Goal: Information Seeking & Learning: Learn about a topic

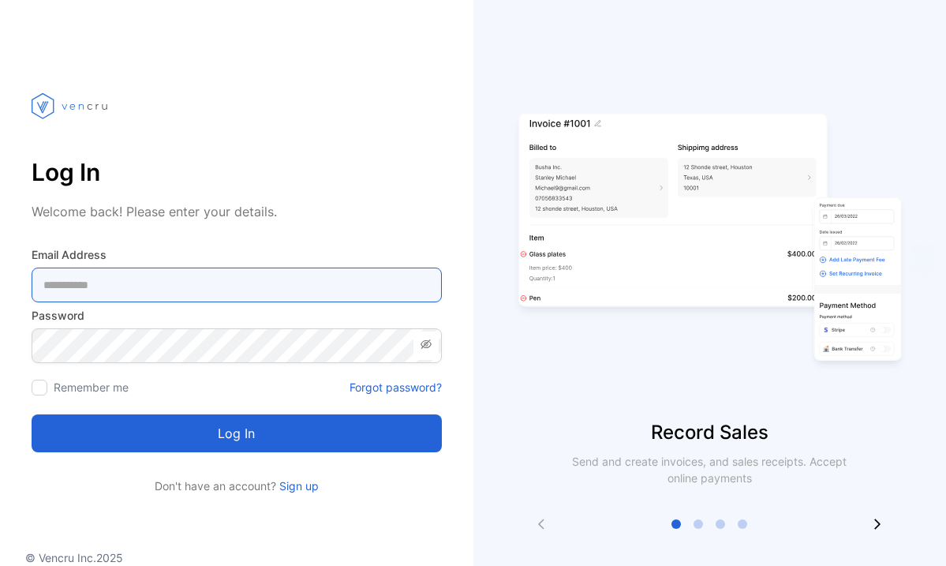
type Address-inputemail "**********"
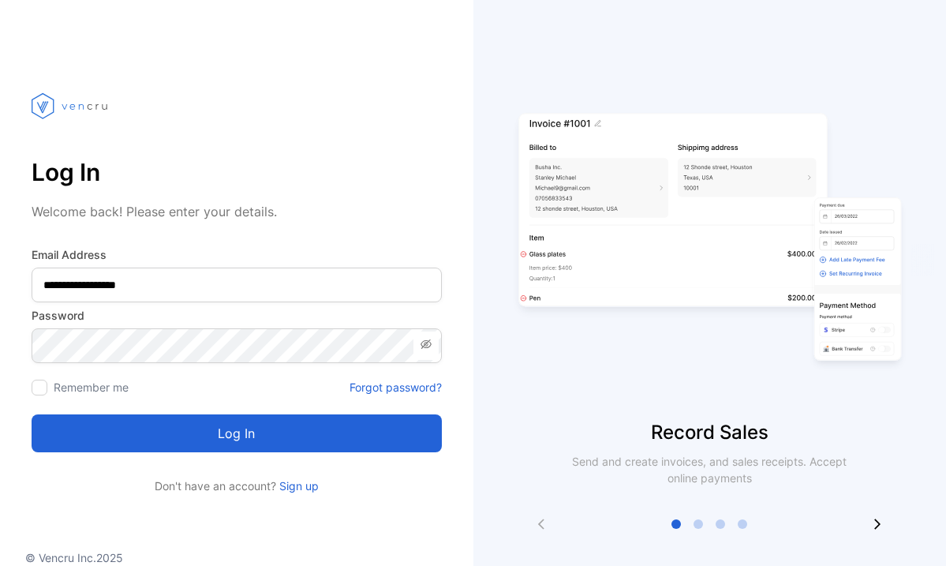
click at [239, 435] on button "Log in" at bounding box center [237, 433] width 410 height 38
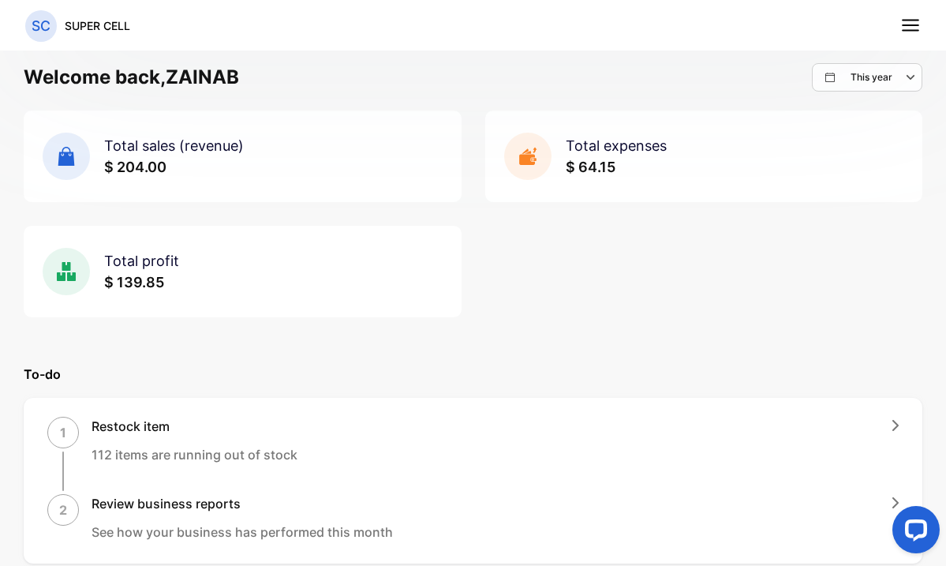
click at [919, 25] on icon at bounding box center [910, 25] width 21 height 21
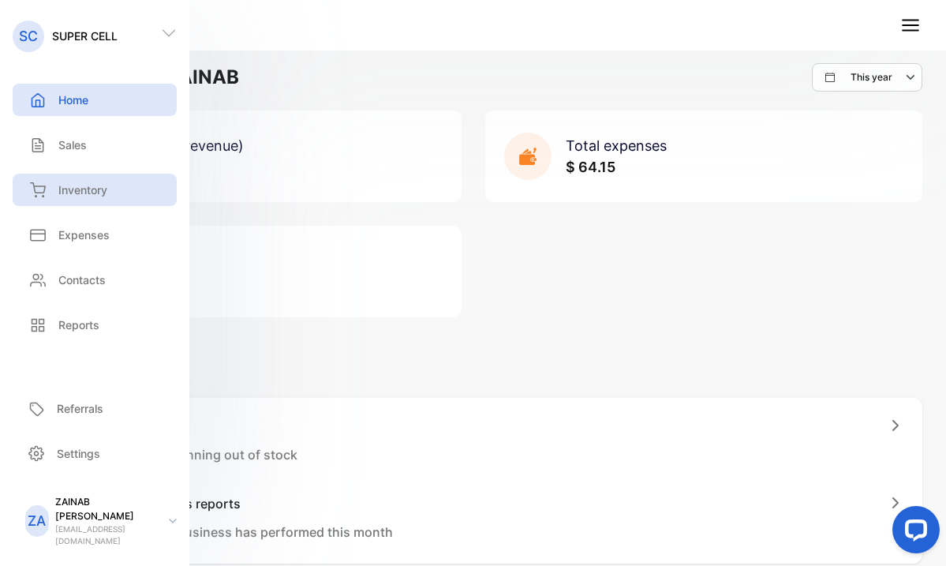
click at [58, 199] on div "Inventory" at bounding box center [95, 190] width 164 height 32
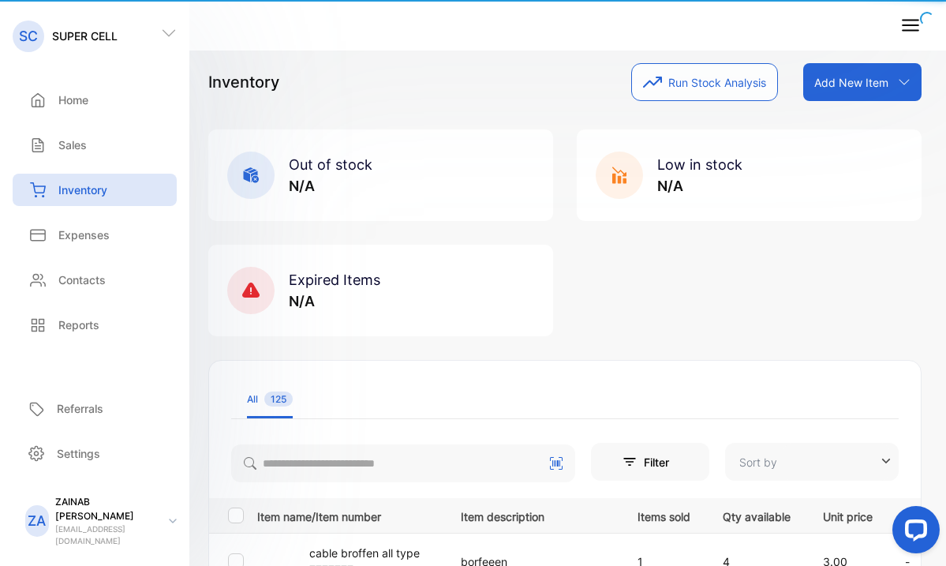
type input "**********"
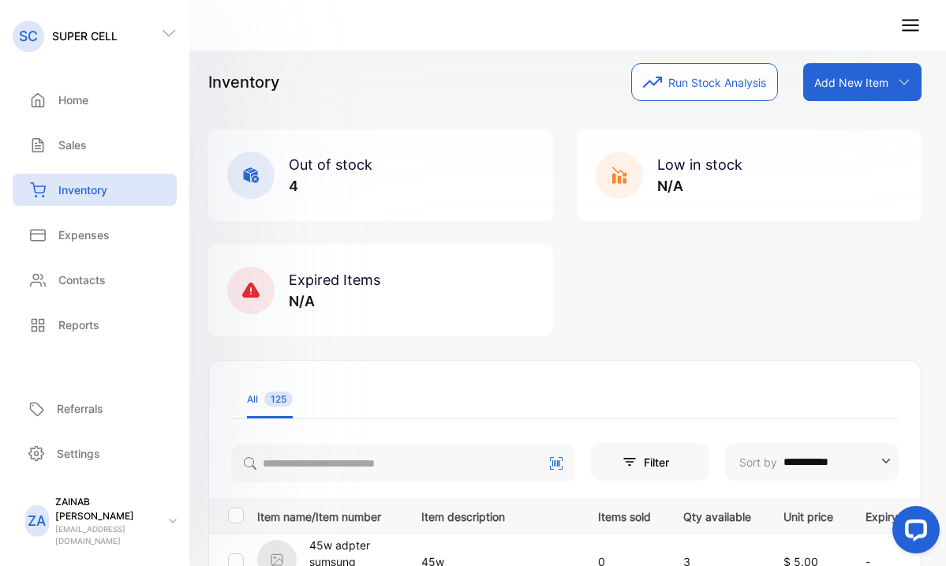
click at [309, 88] on div "Inventory Run Stock Analysis Add New Item Add item manually Import item Scan ba…" at bounding box center [564, 82] width 713 height 38
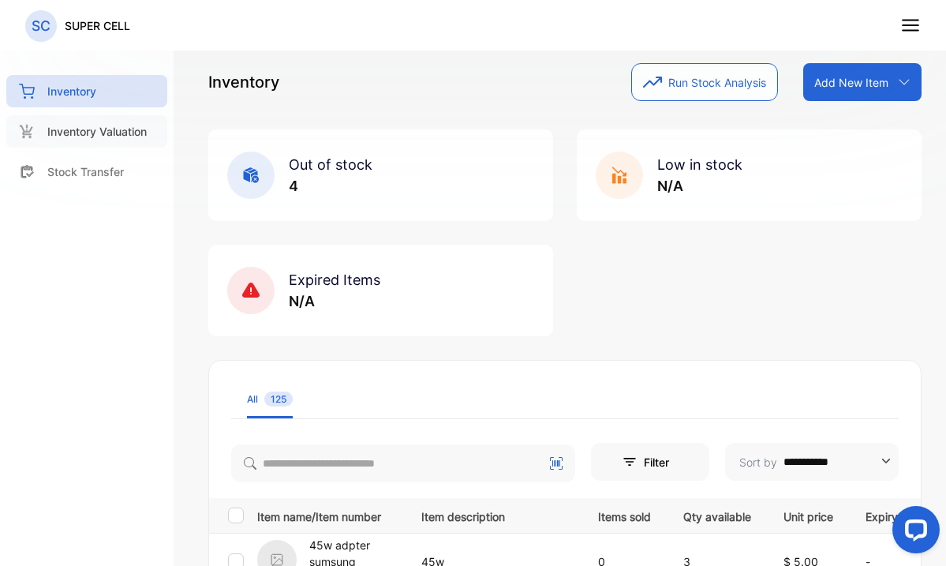
click at [91, 125] on p "Inventory Valuation" at bounding box center [96, 131] width 99 height 17
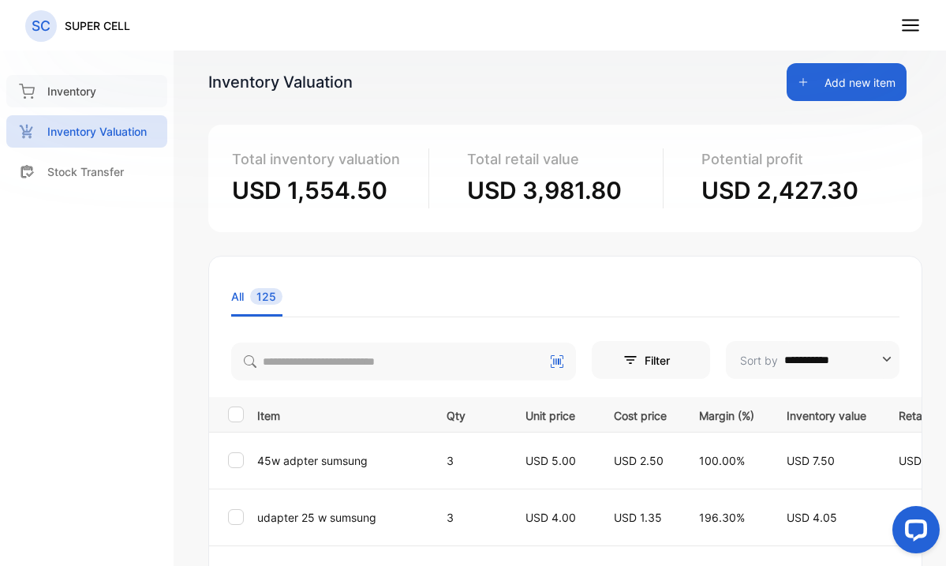
click at [63, 87] on p "Inventory" at bounding box center [71, 91] width 49 height 17
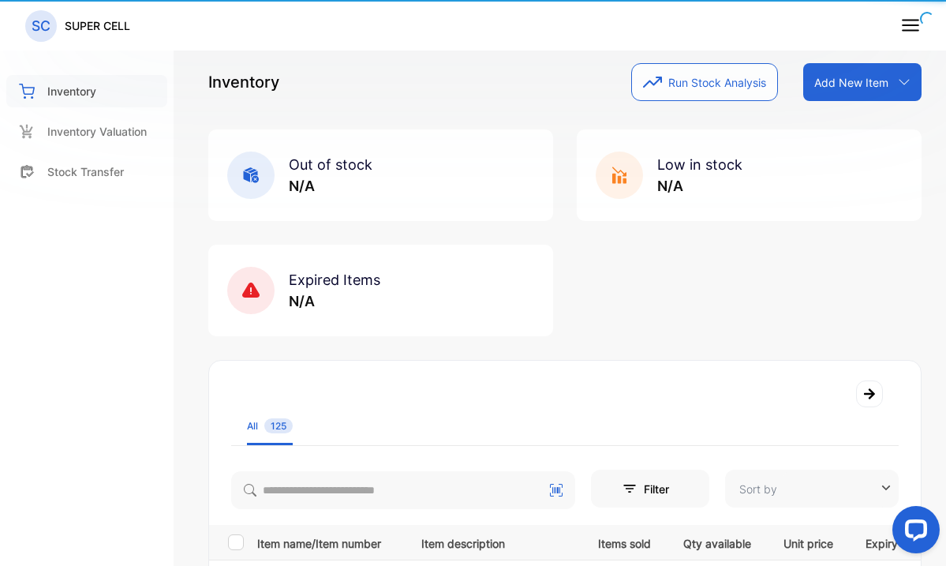
type input "**********"
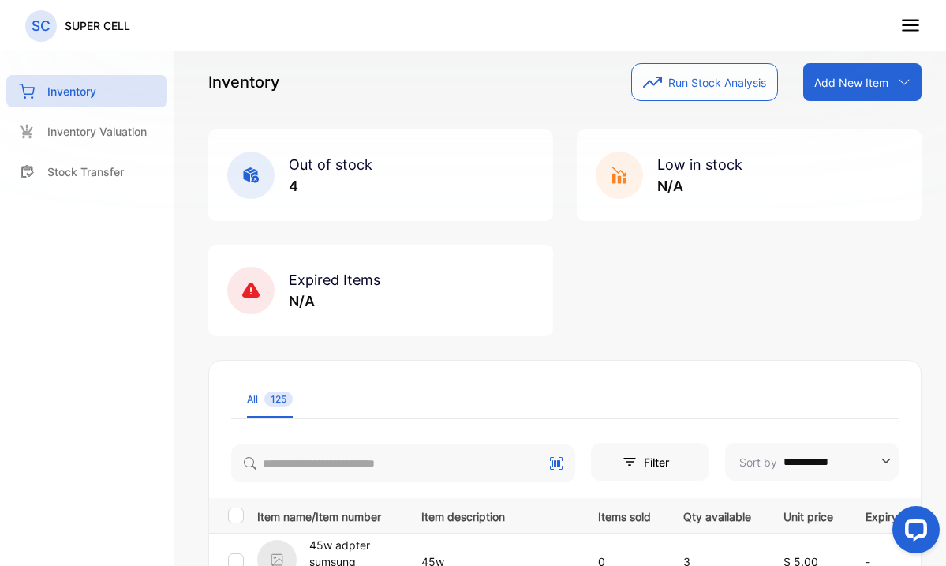
click at [917, 19] on icon at bounding box center [910, 25] width 21 height 21
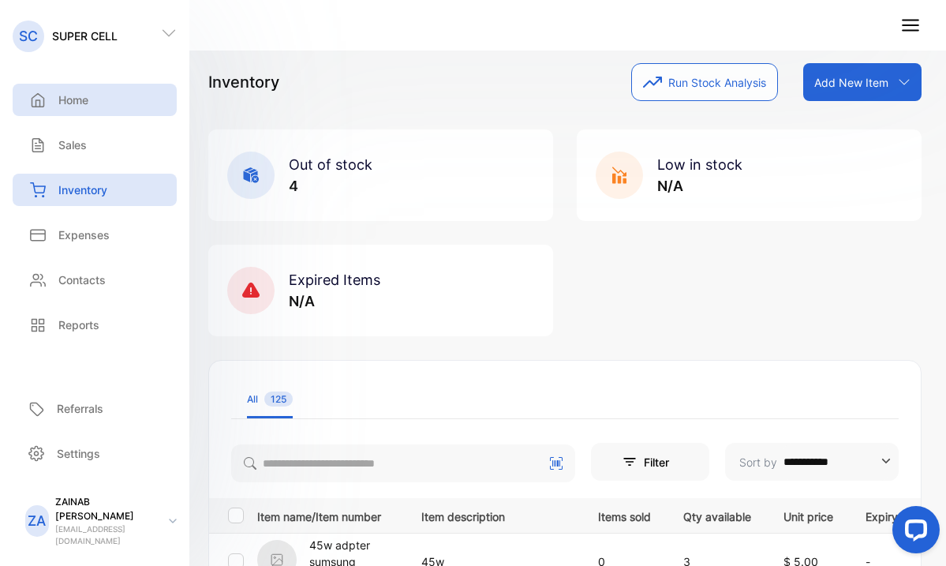
click at [63, 108] on div "Home" at bounding box center [95, 100] width 164 height 32
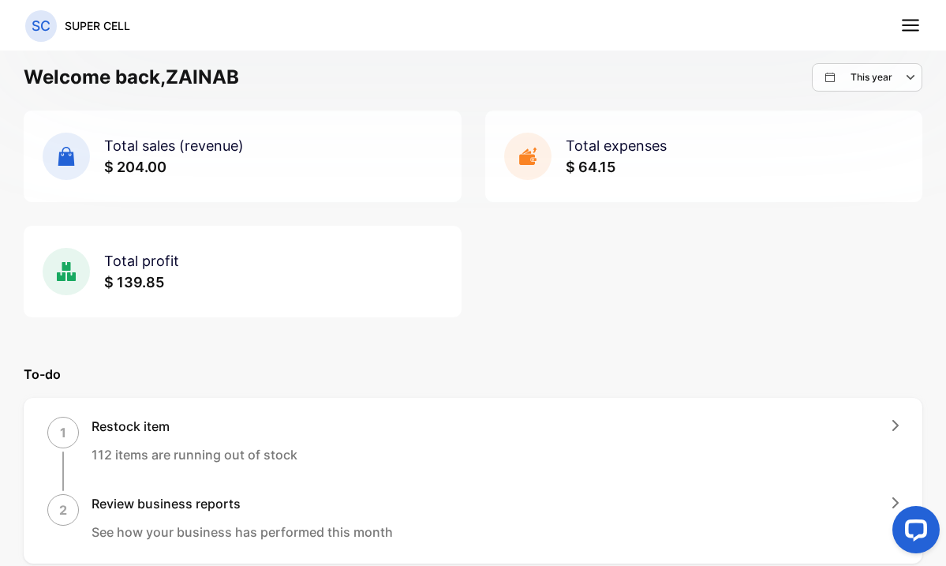
click at [903, 86] on icon "button" at bounding box center [911, 77] width 19 height 19
click at [853, 210] on div "Custom" at bounding box center [876, 220] width 91 height 32
click at [716, 300] on icon at bounding box center [722, 295] width 13 height 13
click at [795, 306] on input "text" at bounding box center [825, 295] width 166 height 35
select select "*"
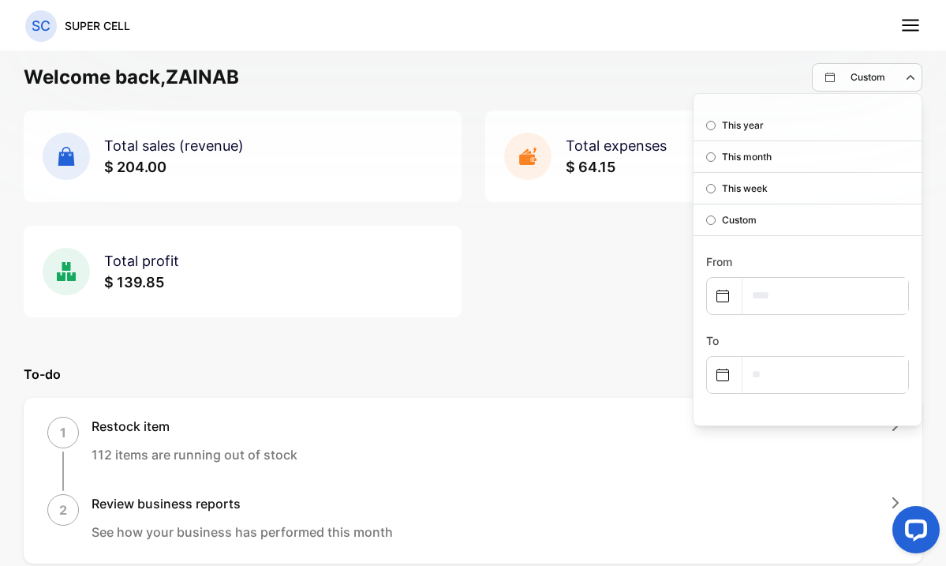
select select "****"
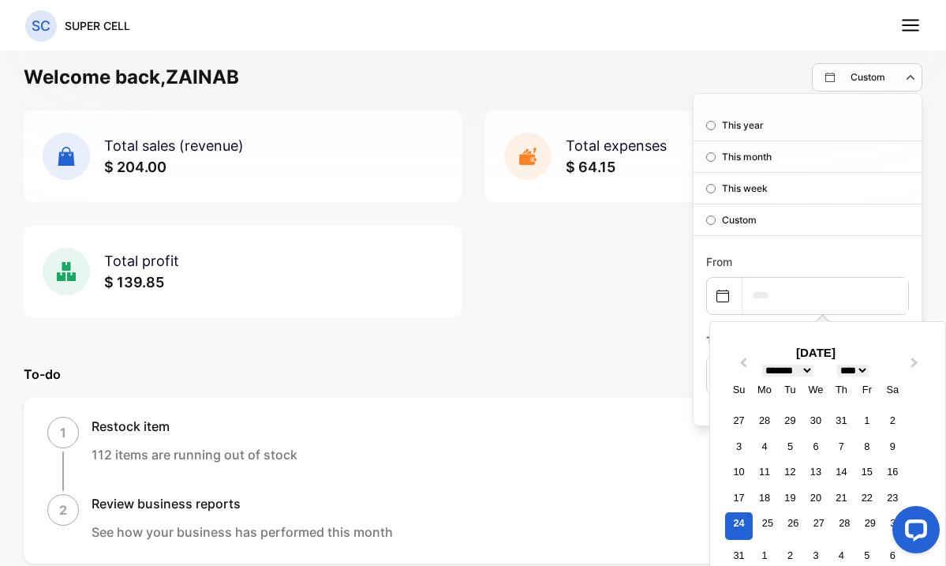
click at [734, 524] on div "24" at bounding box center [739, 526] width 28 height 28
type input "**********"
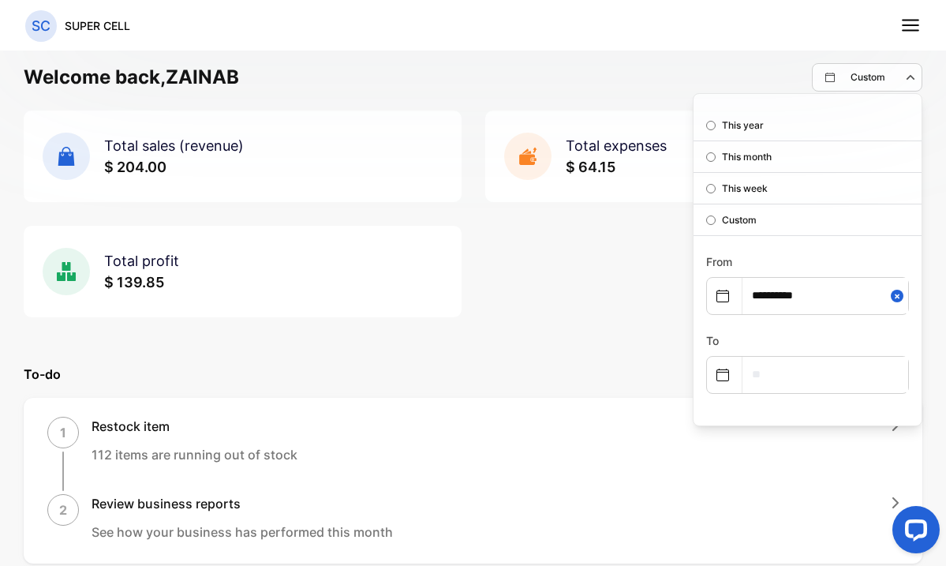
click at [716, 375] on icon at bounding box center [722, 374] width 13 height 13
click at [753, 373] on input "text" at bounding box center [825, 374] width 166 height 35
select select "*"
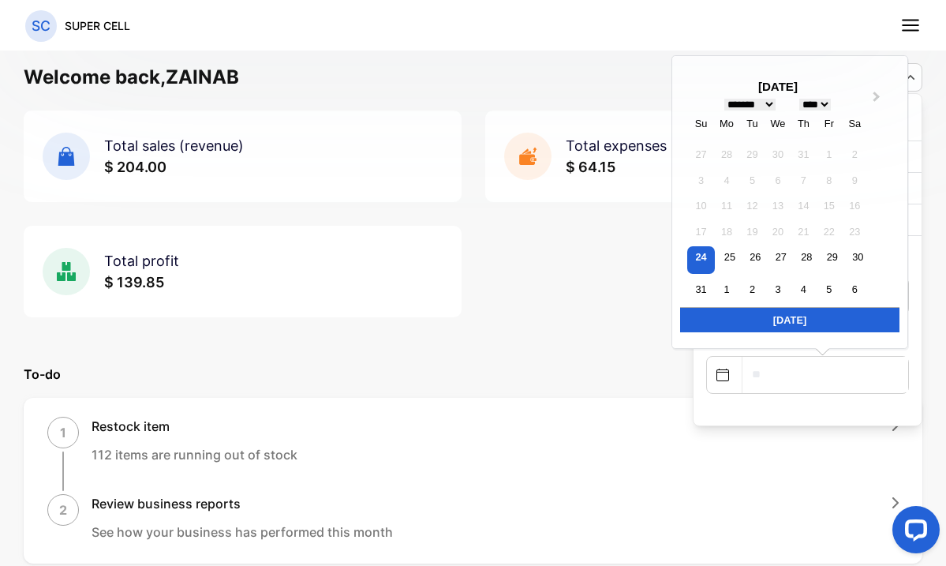
click at [797, 332] on div "Today" at bounding box center [789, 319] width 219 height 25
type input "**********"
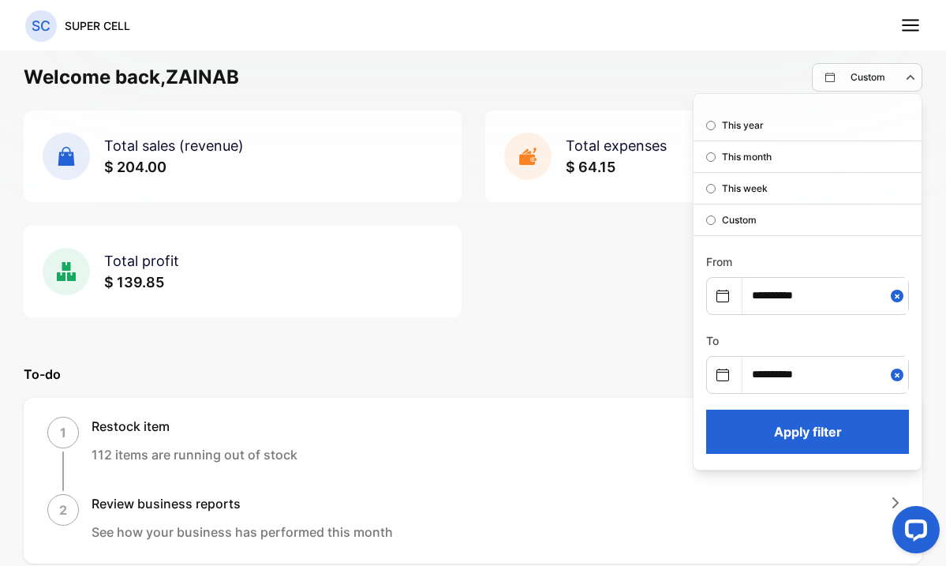
click at [768, 448] on button "Apply filter" at bounding box center [807, 431] width 203 height 44
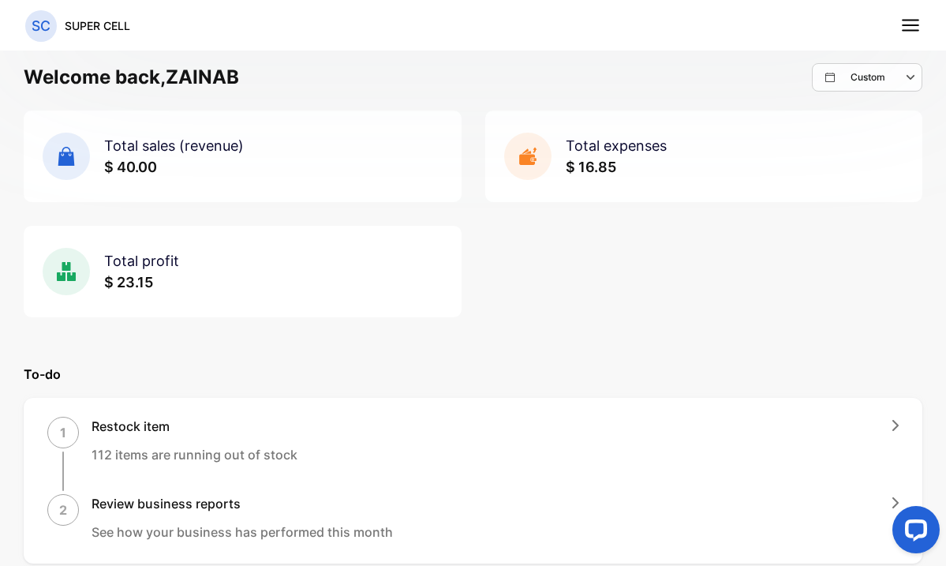
click at [909, 28] on icon at bounding box center [910, 25] width 21 height 21
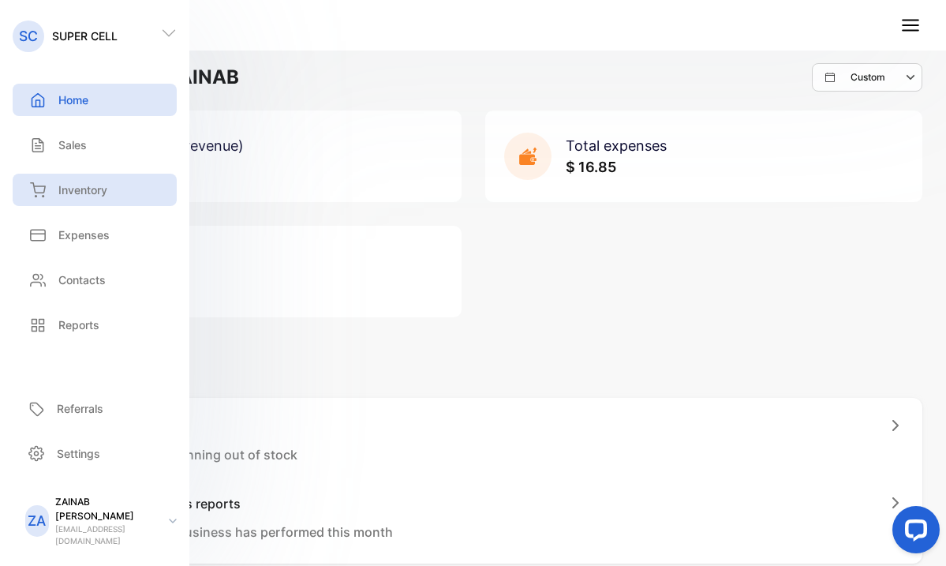
click at [84, 200] on div "Inventory" at bounding box center [95, 190] width 164 height 32
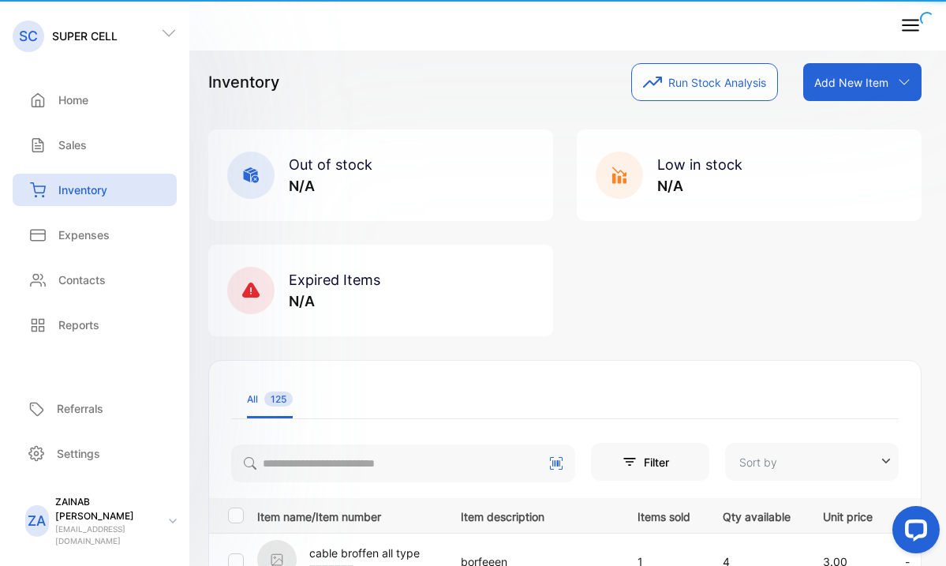
type input "**********"
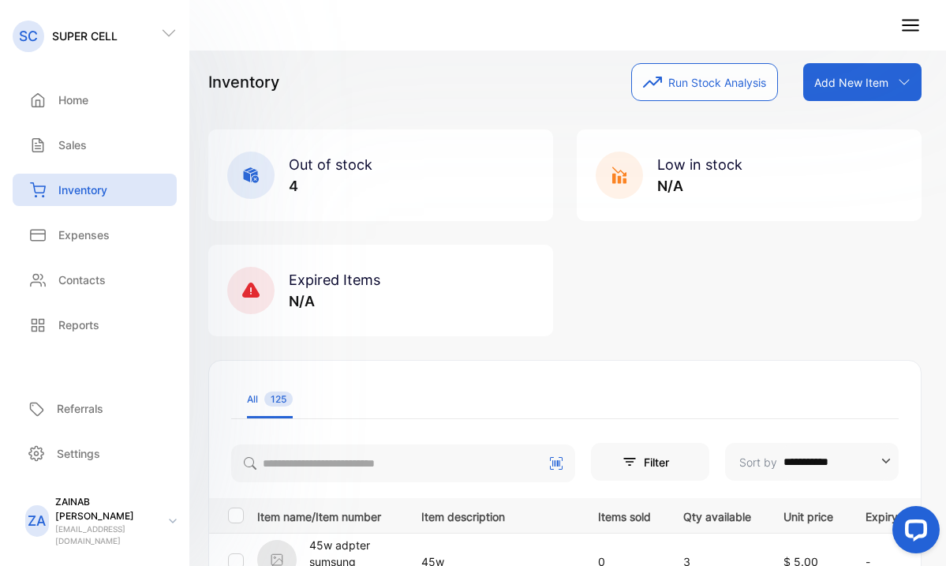
click at [516, 80] on div "Inventory Run Stock Analysis Add New Item Add item manually Import item Scan ba…" at bounding box center [564, 82] width 713 height 38
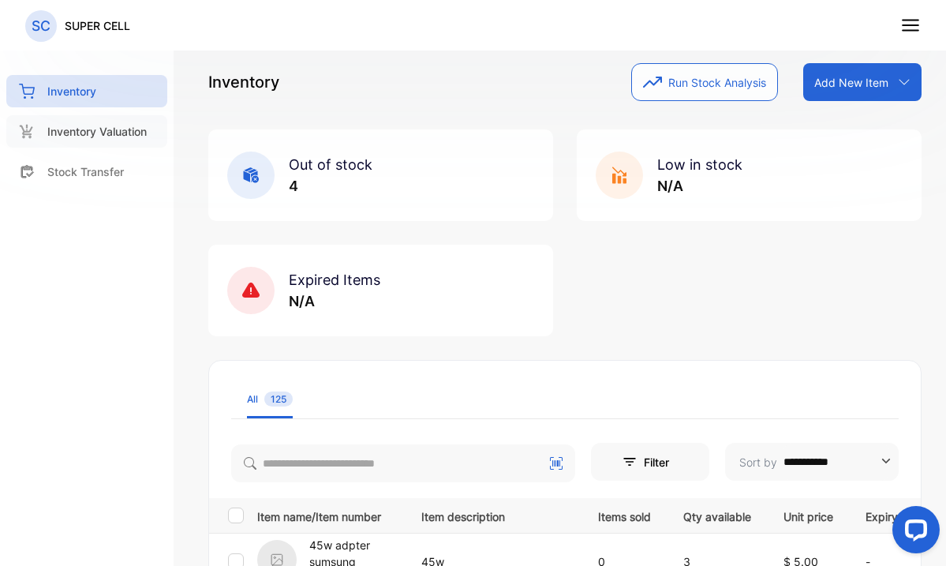
click at [118, 126] on p "Inventory Valuation" at bounding box center [96, 131] width 99 height 17
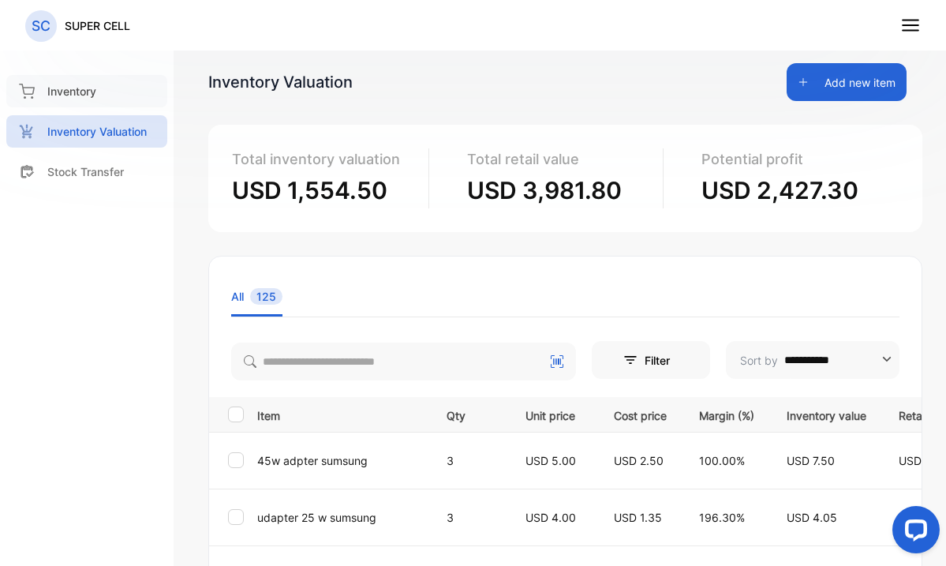
click at [50, 94] on p "Inventory" at bounding box center [71, 91] width 49 height 17
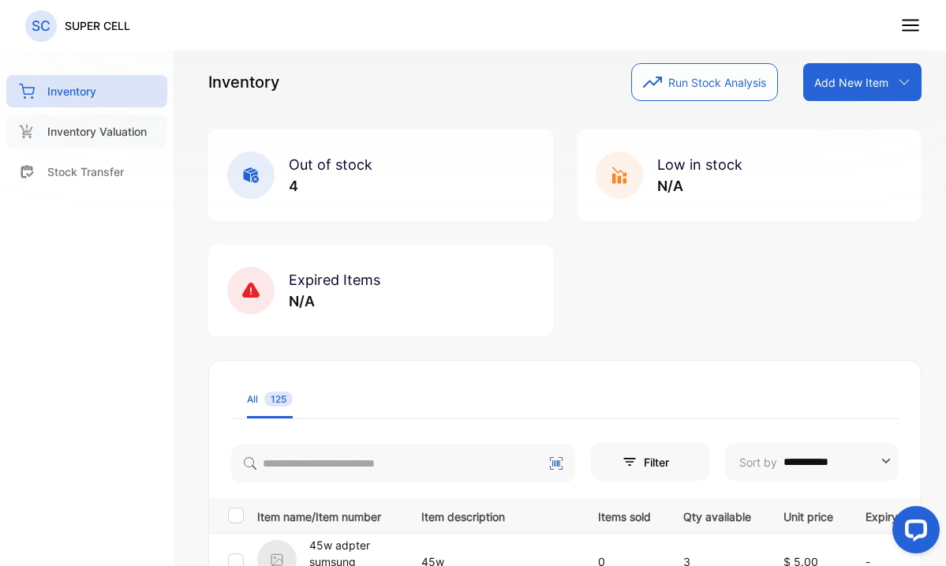
click at [91, 140] on div "Inventory Valuation" at bounding box center [86, 131] width 161 height 32
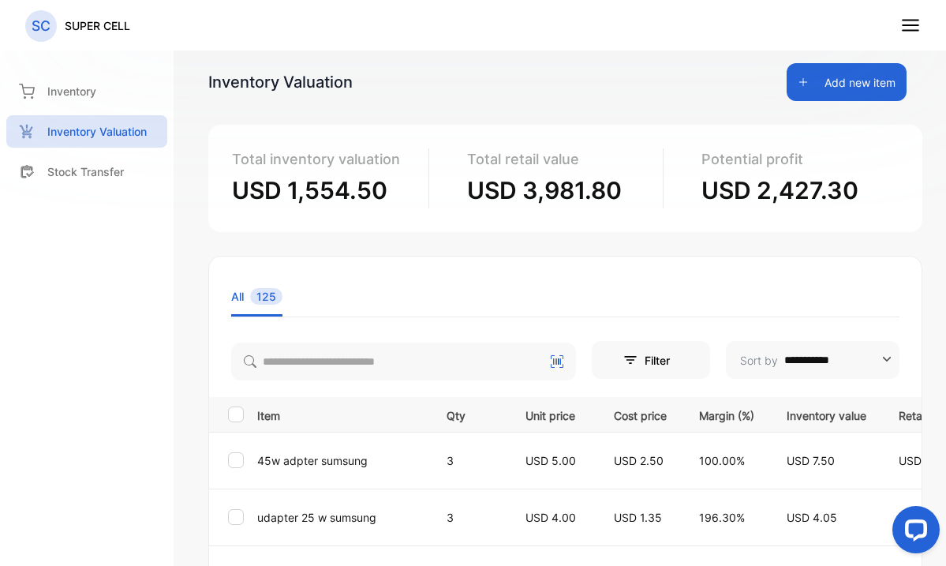
click at [917, 22] on icon at bounding box center [910, 25] width 21 height 21
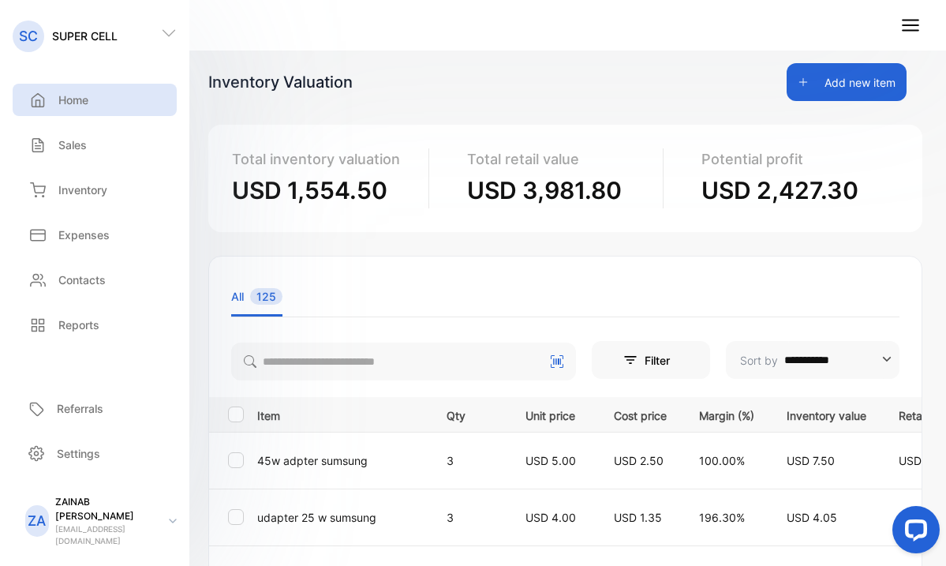
click at [62, 103] on p "Home" at bounding box center [73, 99] width 30 height 17
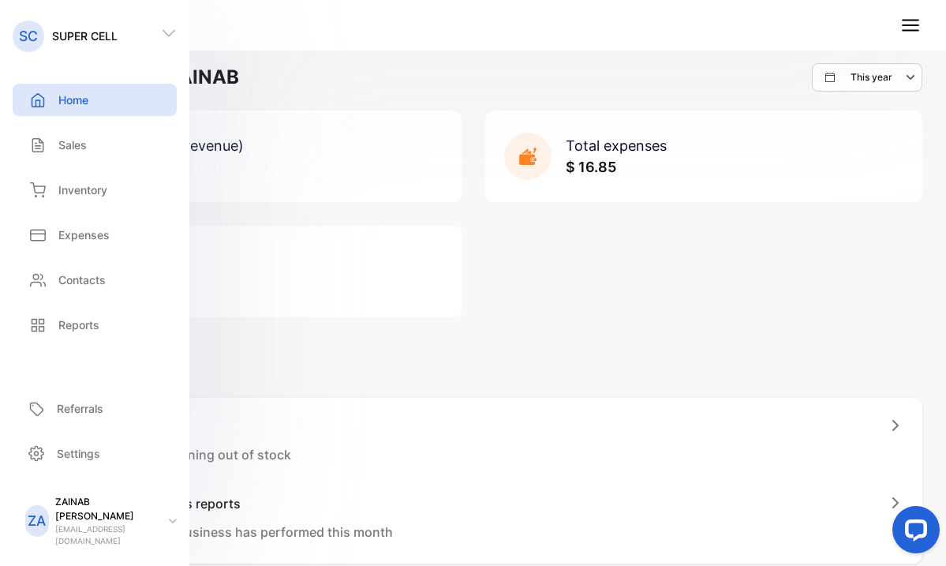
click at [580, 244] on div "Total sales (revenue) $ 40.00 Total expenses $ 16.85 Total profit $ 23.15" at bounding box center [473, 213] width 898 height 207
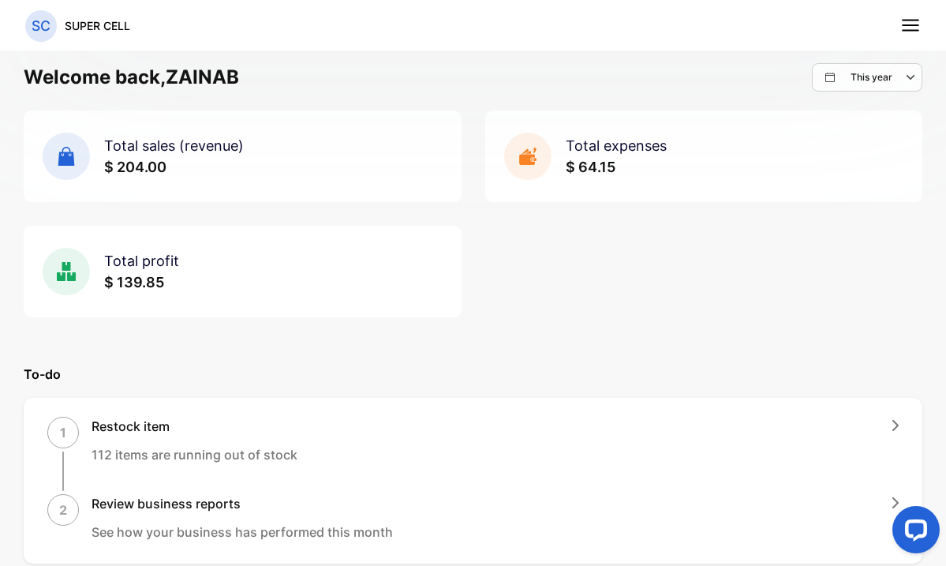
click at [902, 78] on icon "button" at bounding box center [911, 77] width 19 height 19
click at [866, 224] on p "Custom" at bounding box center [876, 220] width 35 height 14
select select "*"
select select "****"
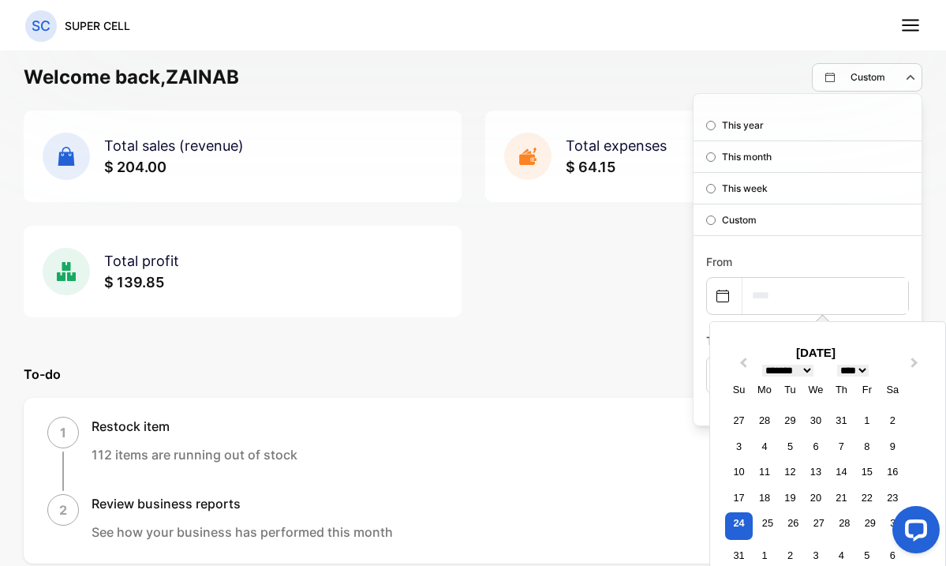
click at [782, 308] on input "text" at bounding box center [825, 295] width 166 height 35
click at [725, 535] on div "24" at bounding box center [739, 526] width 28 height 28
type input "**********"
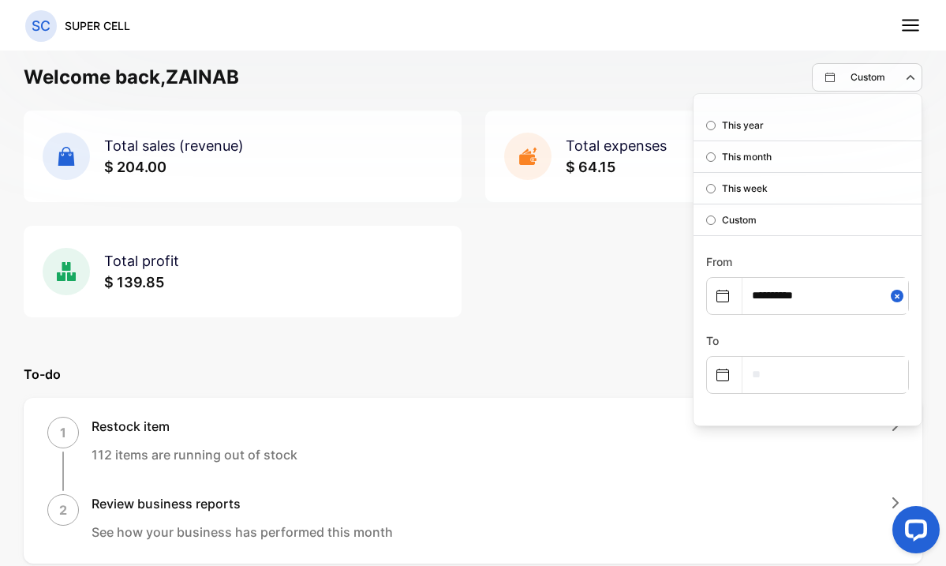
click at [742, 373] on input "text" at bounding box center [825, 374] width 166 height 35
select select "*"
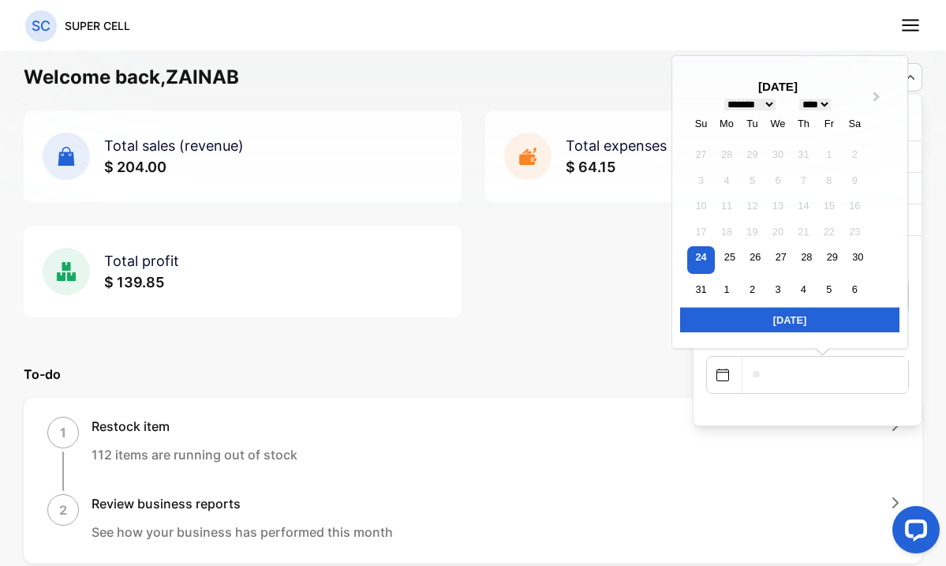
click at [787, 320] on div "Today" at bounding box center [789, 319] width 219 height 25
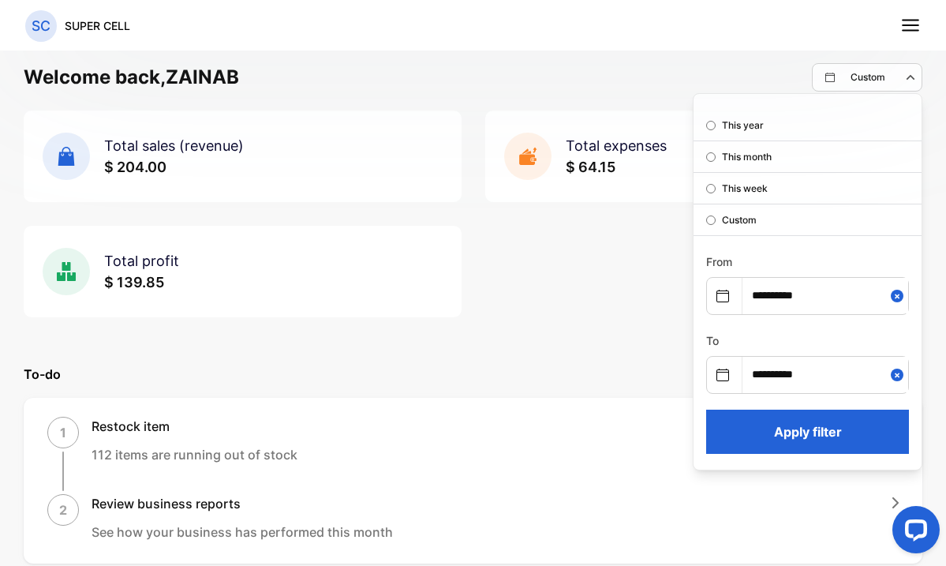
type input "**********"
click at [809, 446] on button "Apply filter" at bounding box center [807, 431] width 203 height 44
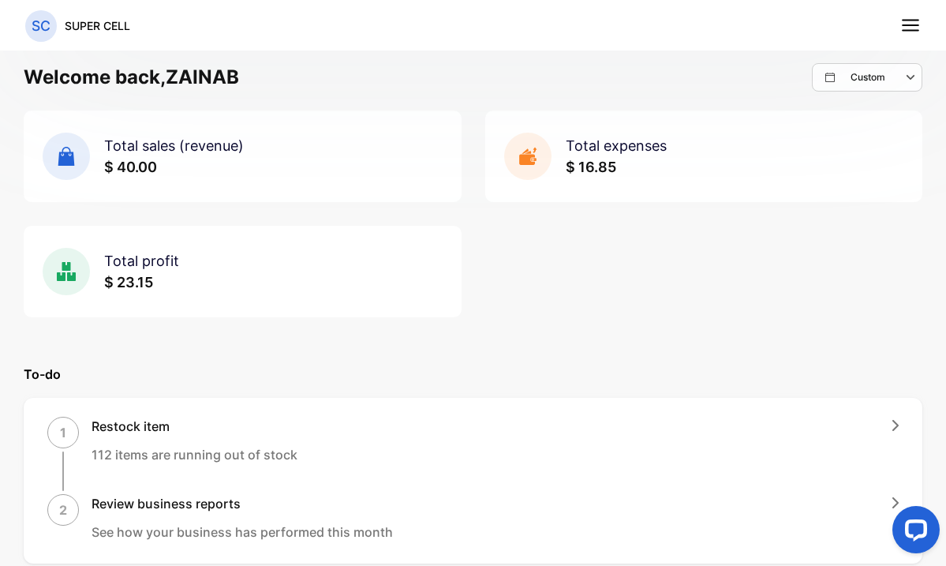
click at [920, 26] on icon at bounding box center [910, 25] width 21 height 21
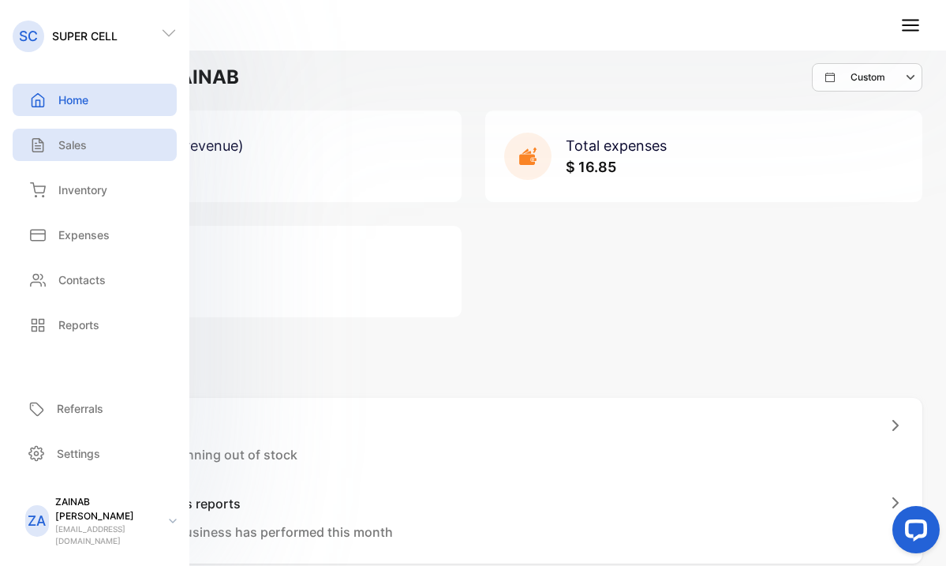
click at [77, 143] on p "Sales" at bounding box center [72, 144] width 28 height 17
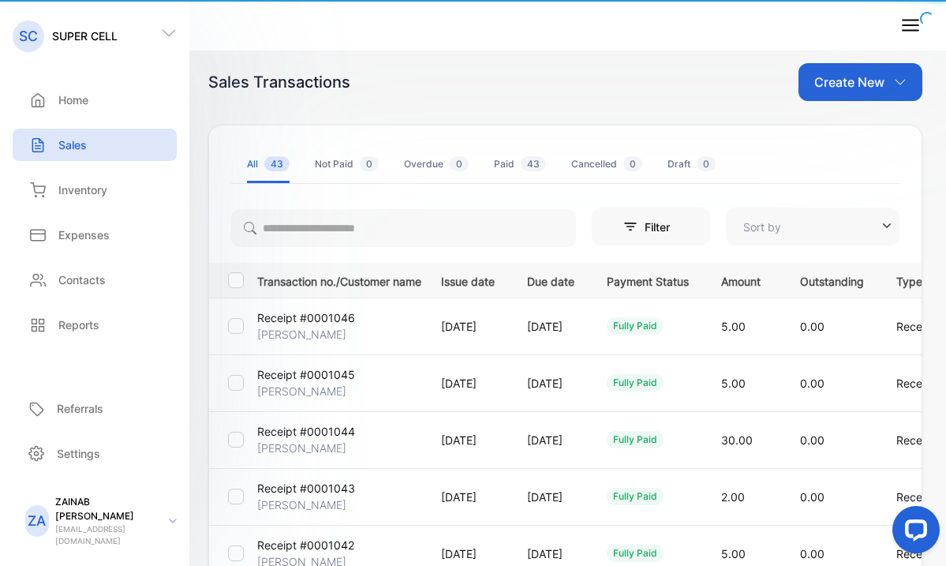
type input "**********"
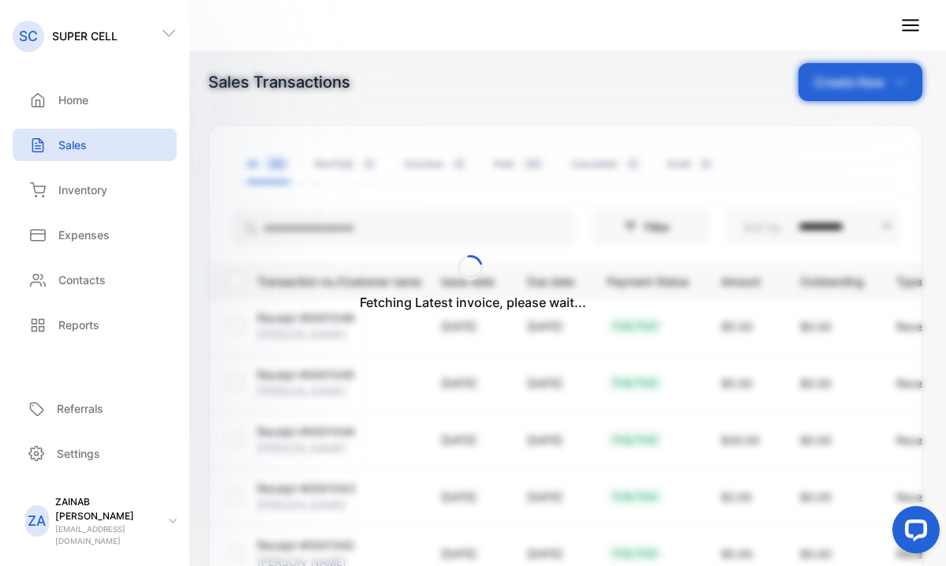
click at [402, 98] on div "Fetching Latest invoice, please wait..." at bounding box center [473, 283] width 946 height 566
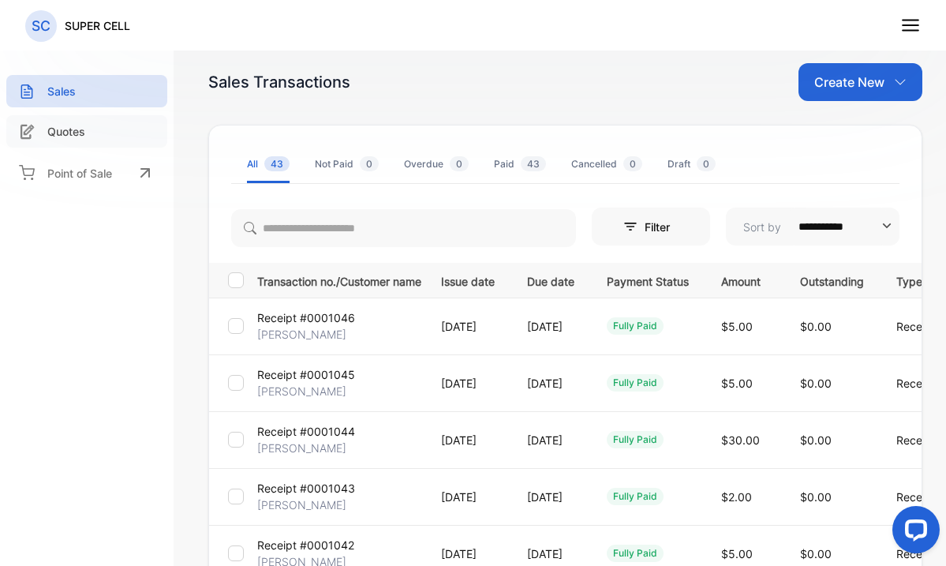
click at [91, 138] on div "Quotes" at bounding box center [86, 131] width 161 height 32
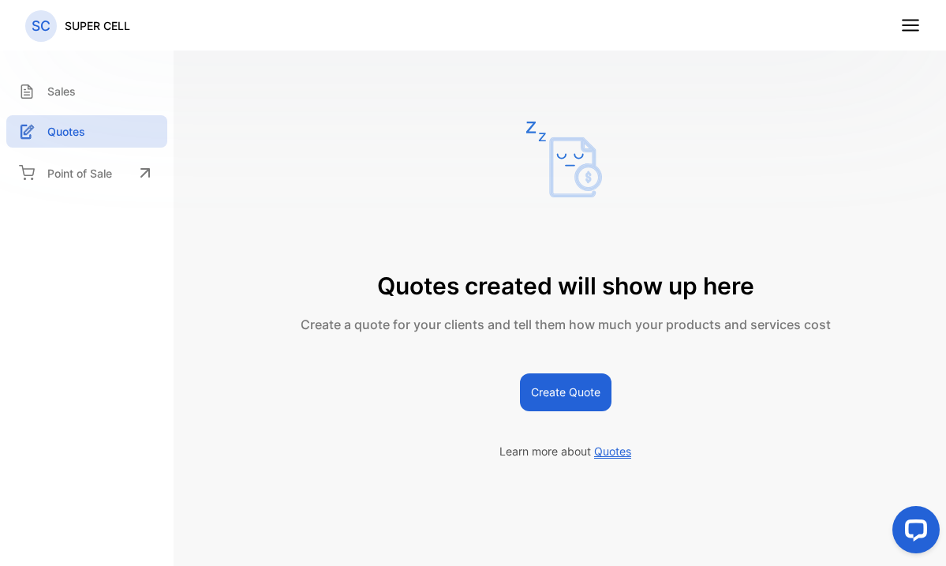
click at [914, 18] on icon at bounding box center [910, 25] width 21 height 21
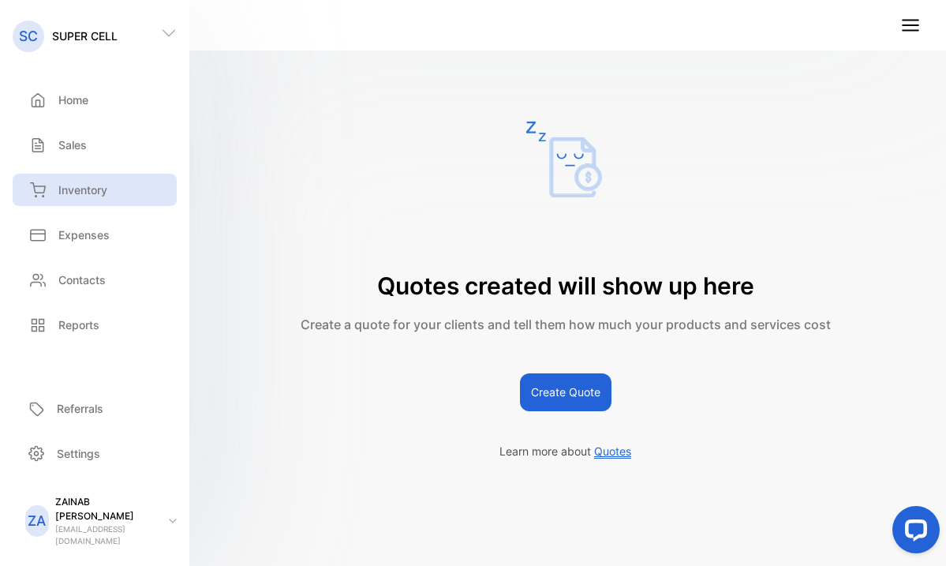
click at [90, 189] on p "Inventory" at bounding box center [82, 189] width 49 height 17
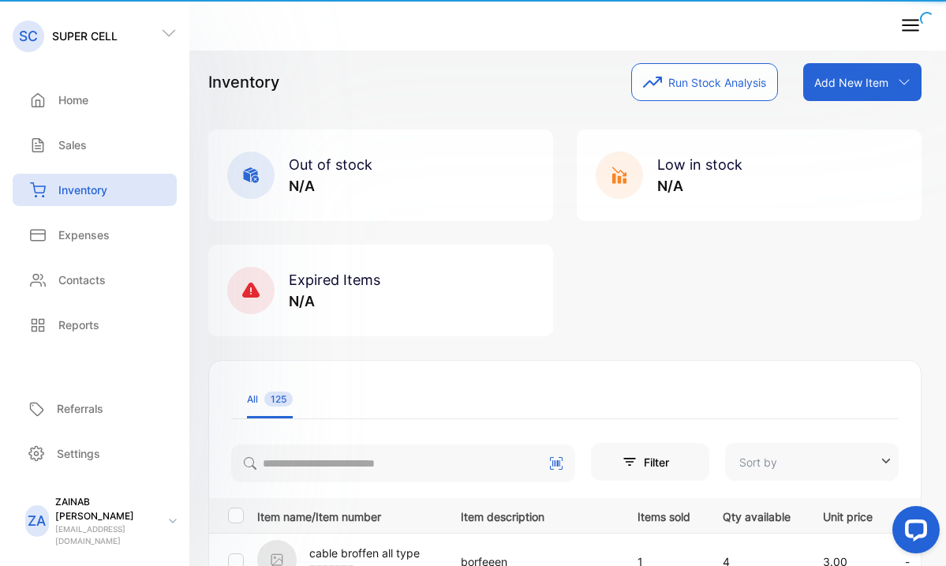
type input "**********"
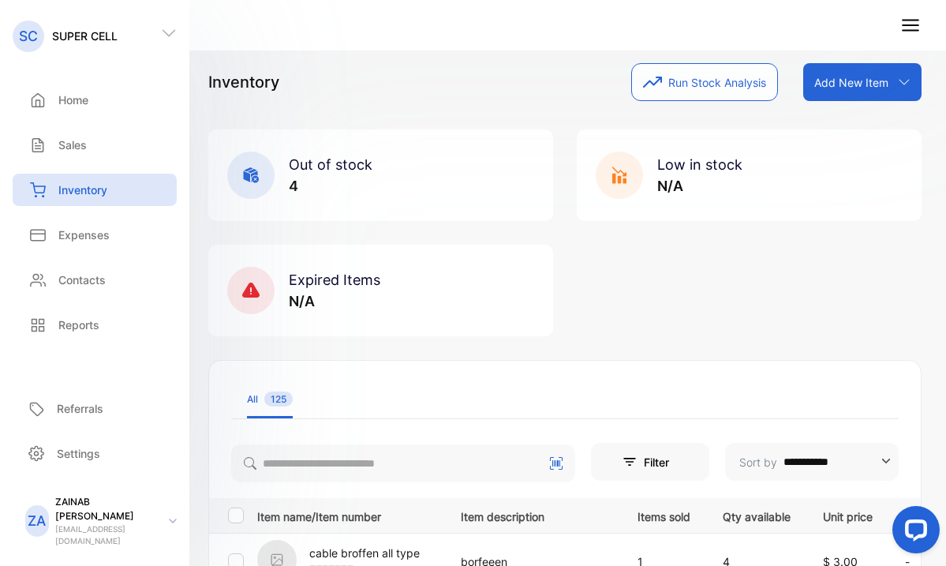
click at [491, 97] on div "Inventory Run Stock Analysis Add New Item Add item manually Import item Scan ba…" at bounding box center [564, 82] width 713 height 38
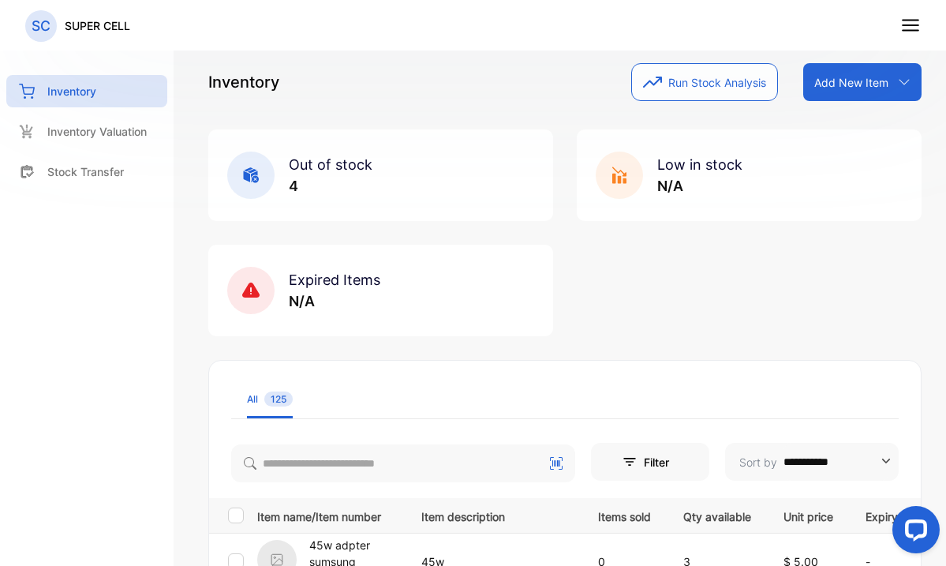
click at [915, 29] on icon at bounding box center [910, 25] width 21 height 21
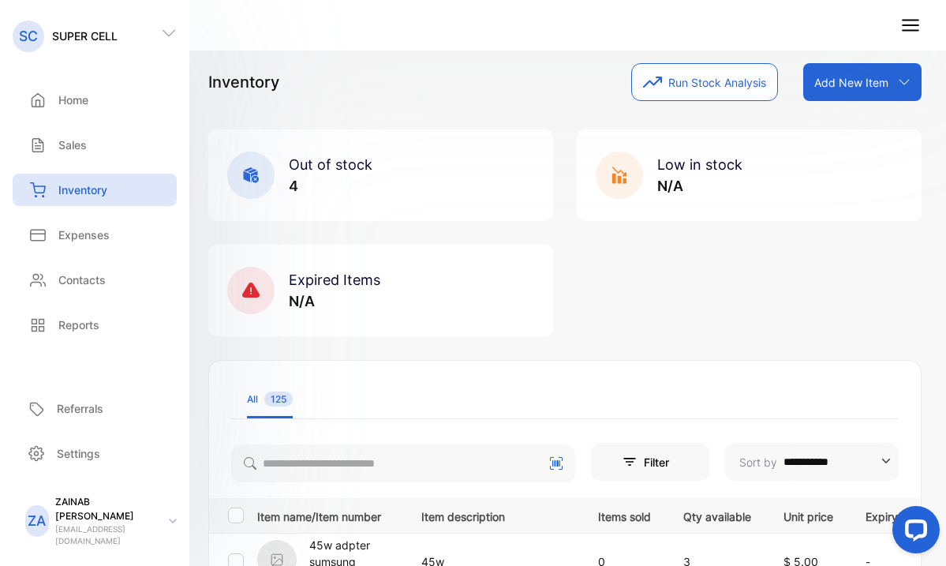
click at [109, 190] on div "Inventory" at bounding box center [95, 190] width 164 height 32
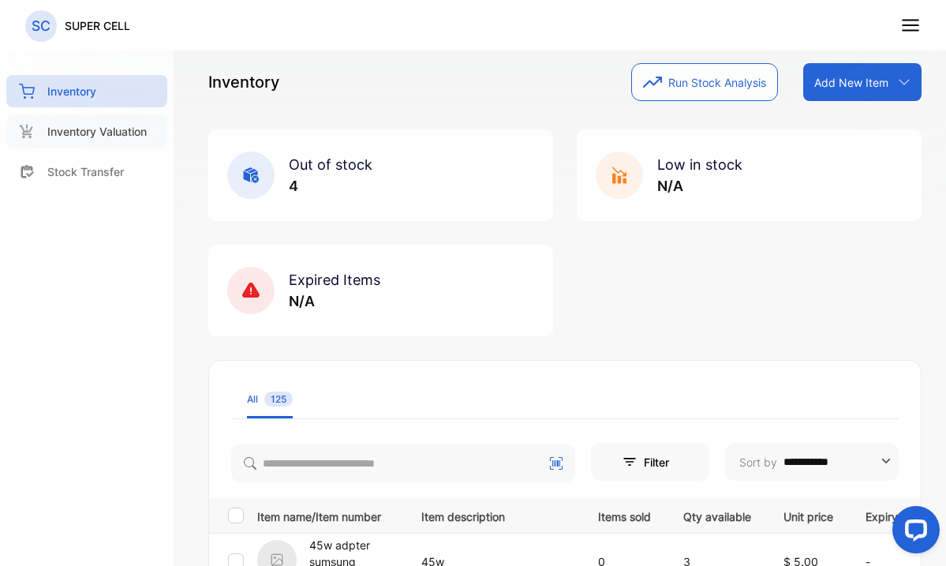
click at [141, 125] on p "Inventory Valuation" at bounding box center [96, 131] width 99 height 17
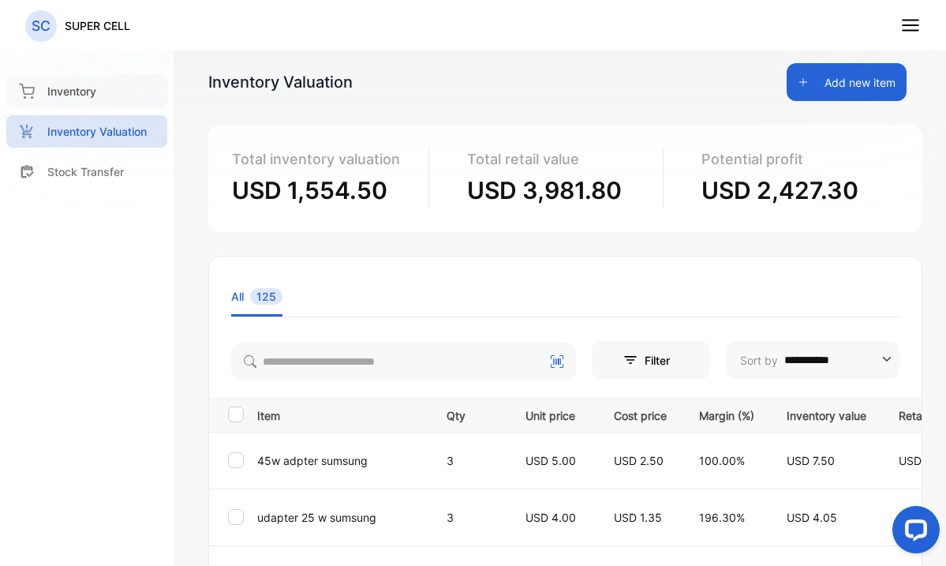
click at [84, 95] on p "Inventory" at bounding box center [71, 91] width 49 height 17
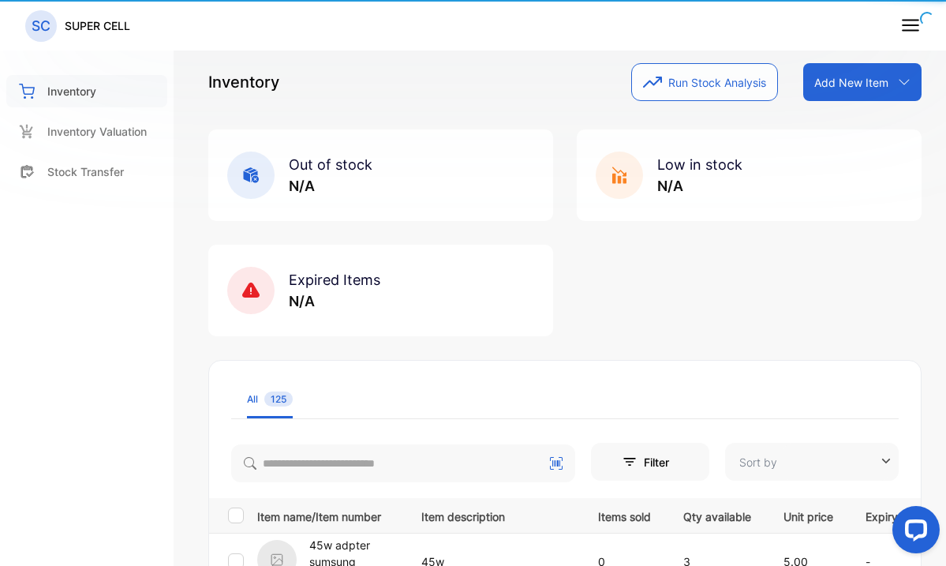
type input "**********"
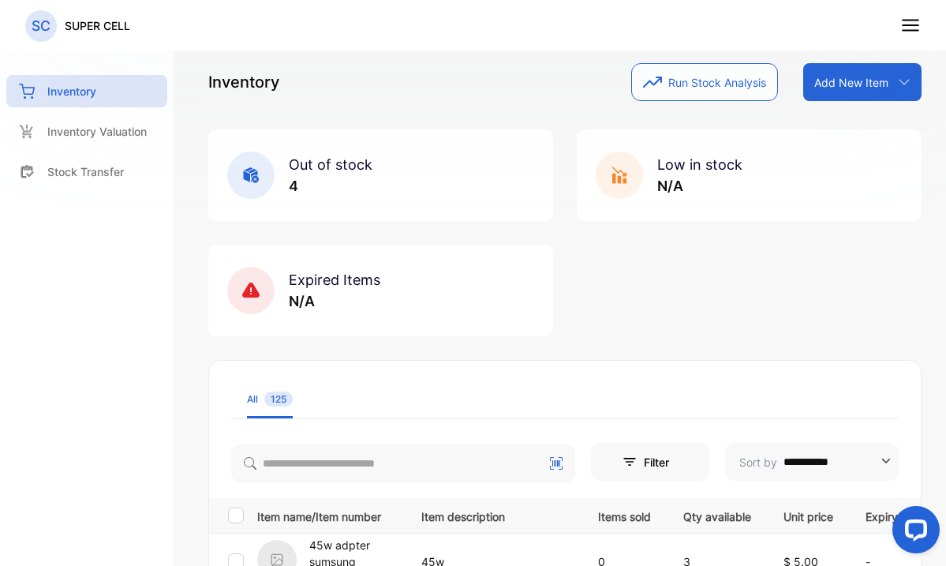
click at [919, 26] on icon at bounding box center [910, 25] width 21 height 21
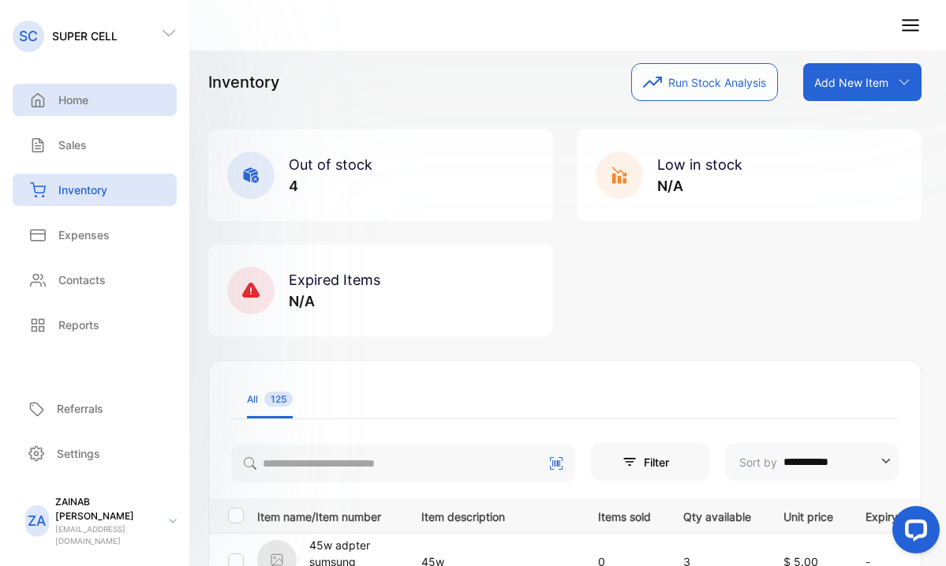
click at [99, 99] on div "Home" at bounding box center [95, 100] width 164 height 32
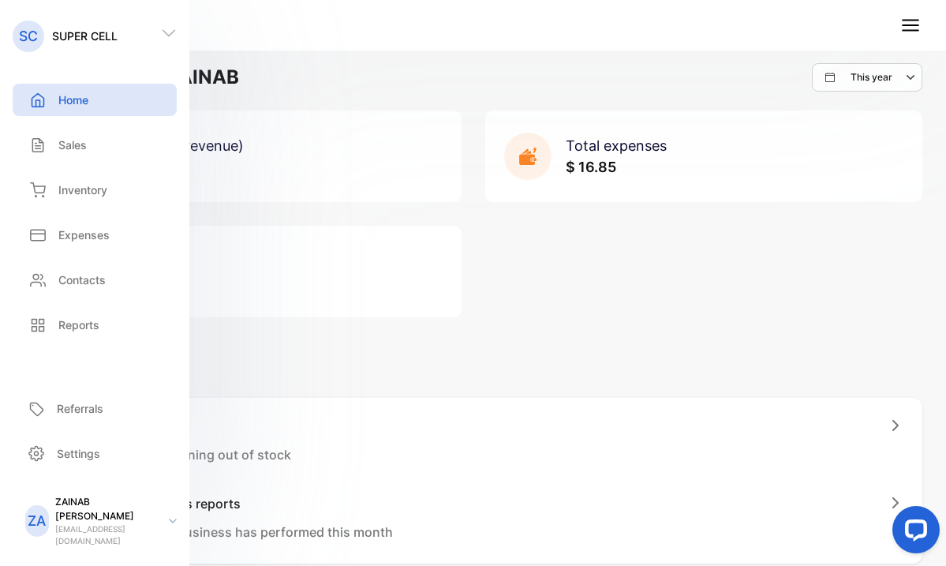
click at [571, 231] on div "Total sales (revenue) $ 40.00 Total expenses $ 16.85 Total profit $ 23.15" at bounding box center [473, 213] width 898 height 207
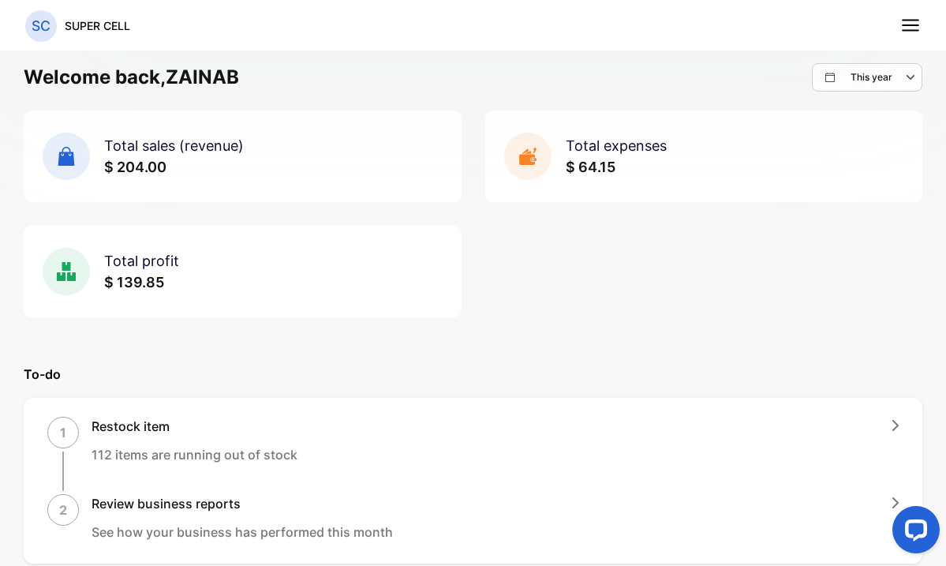
click at [907, 77] on icon "button" at bounding box center [911, 77] width 19 height 19
click at [859, 226] on p "Custom" at bounding box center [876, 220] width 35 height 14
select select "*"
select select "****"
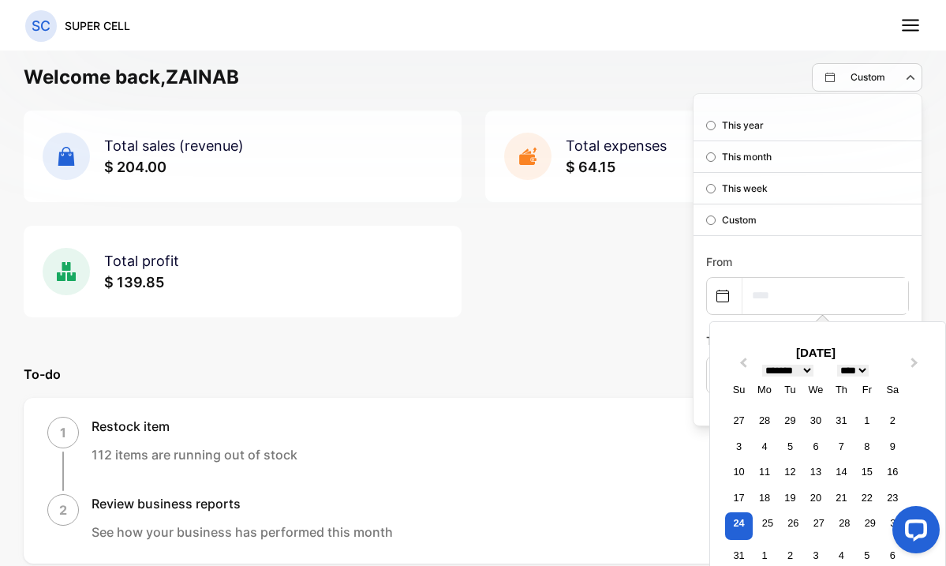
click at [774, 295] on input "text" at bounding box center [825, 295] width 166 height 35
click at [730, 526] on div "24" at bounding box center [739, 526] width 28 height 28
type input "**********"
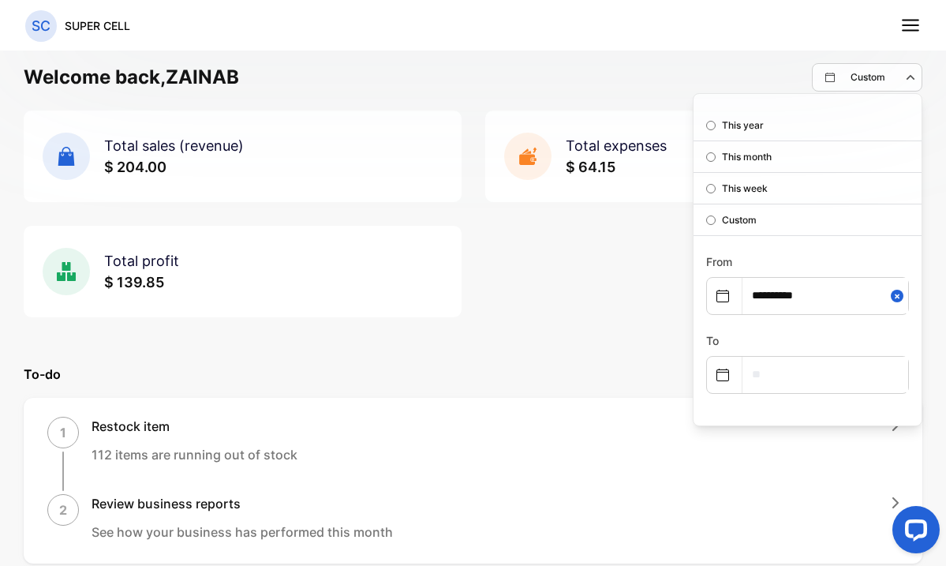
click at [769, 363] on input "text" at bounding box center [825, 374] width 166 height 35
select select "*"
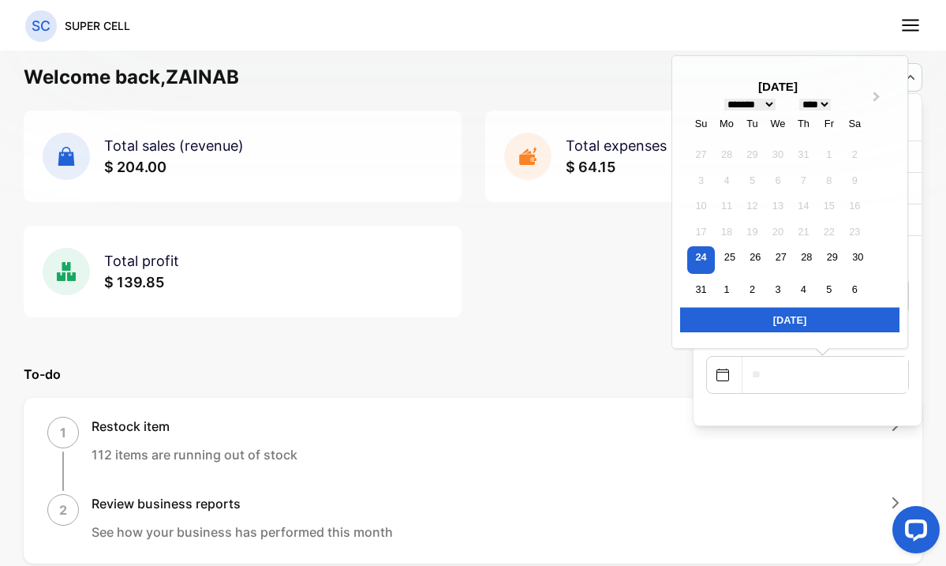
click at [770, 319] on div "Today" at bounding box center [789, 319] width 219 height 25
type input "**********"
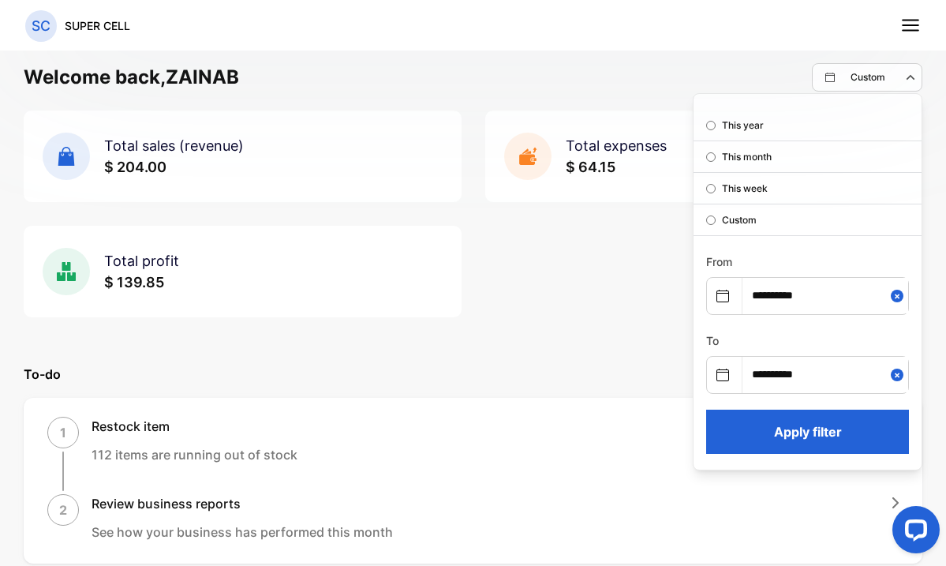
click at [786, 427] on button "Apply filter" at bounding box center [807, 431] width 203 height 44
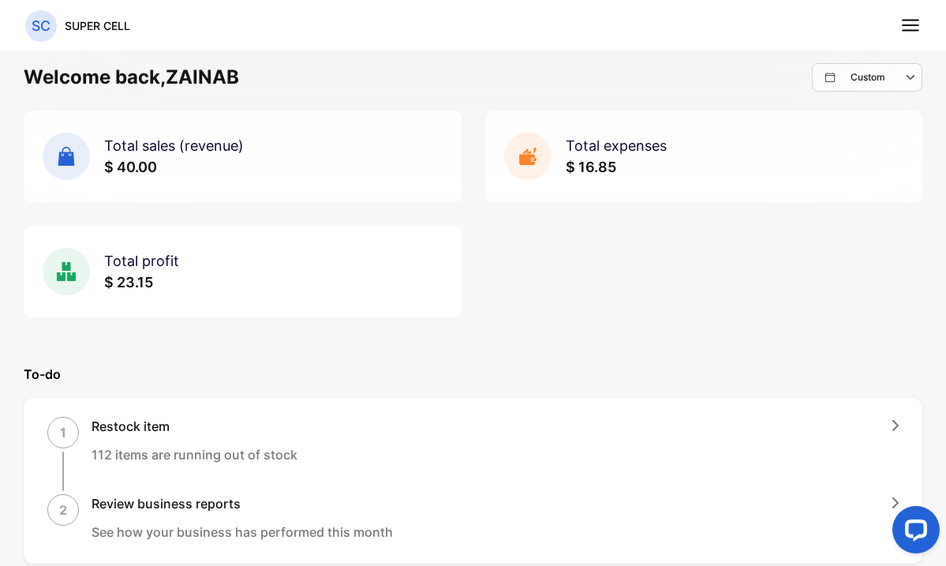
click at [905, 31] on line at bounding box center [910, 31] width 16 height 0
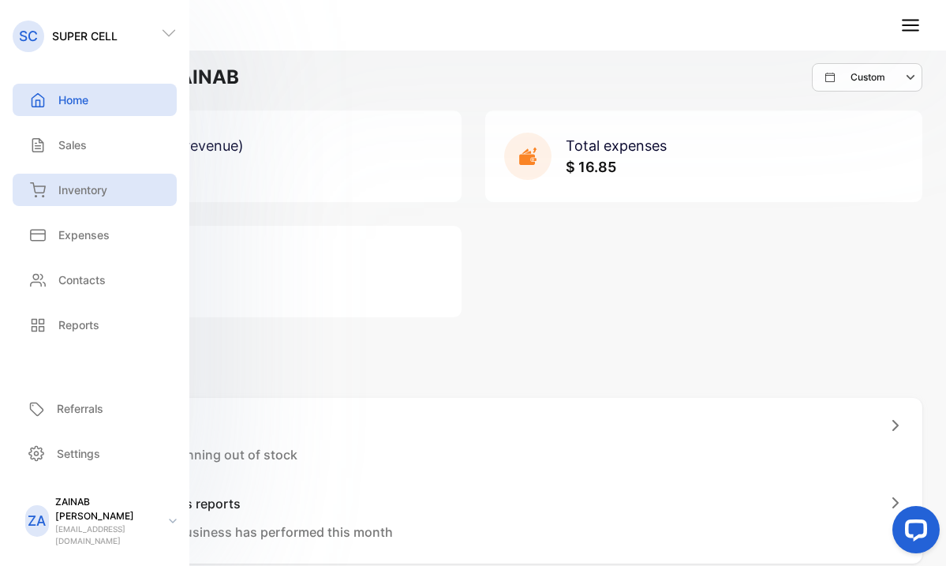
click at [91, 191] on p "Inventory" at bounding box center [82, 189] width 49 height 17
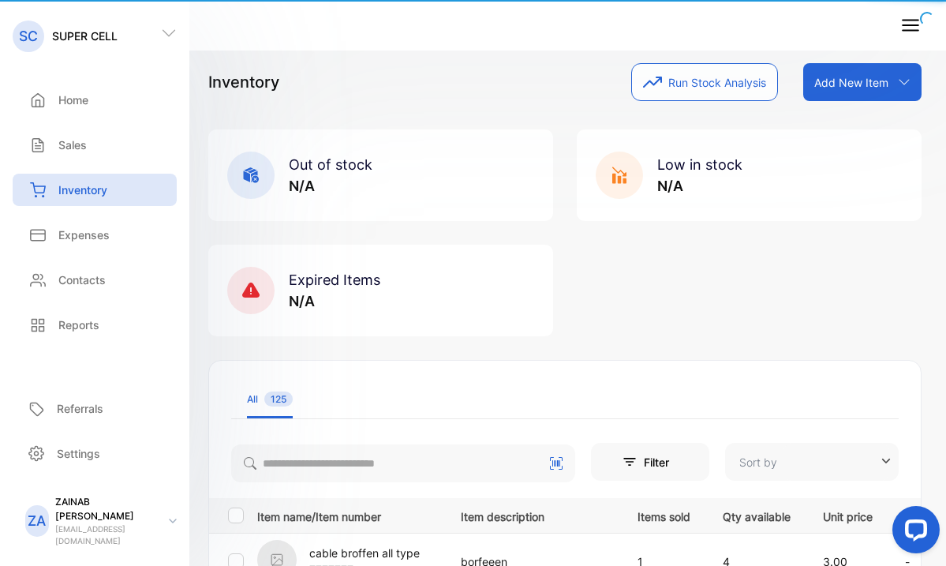
type input "**********"
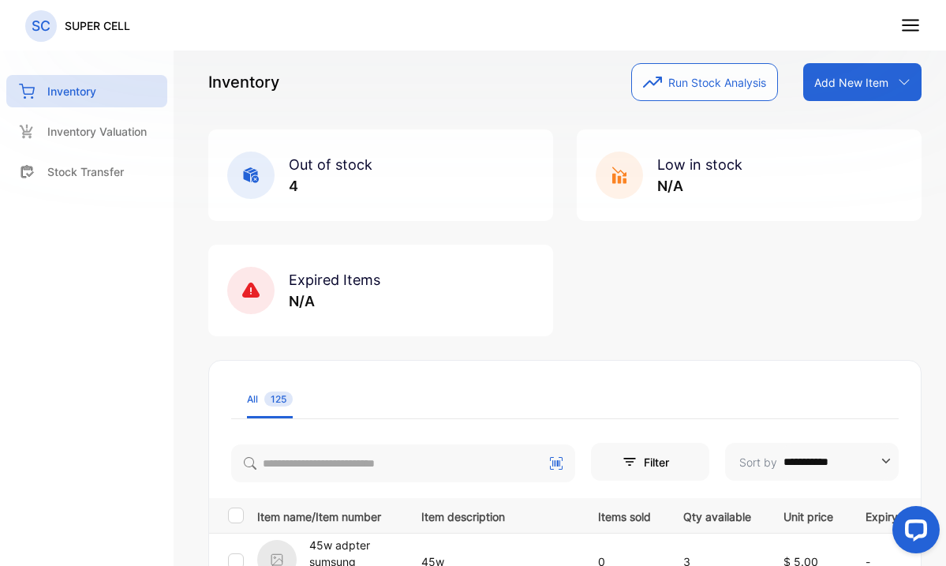
click at [395, 88] on div "Inventory Run Stock Analysis Add New Item Add item manually Import item Scan ba…" at bounding box center [564, 82] width 713 height 38
click at [112, 139] on p "Inventory Valuation" at bounding box center [96, 131] width 99 height 17
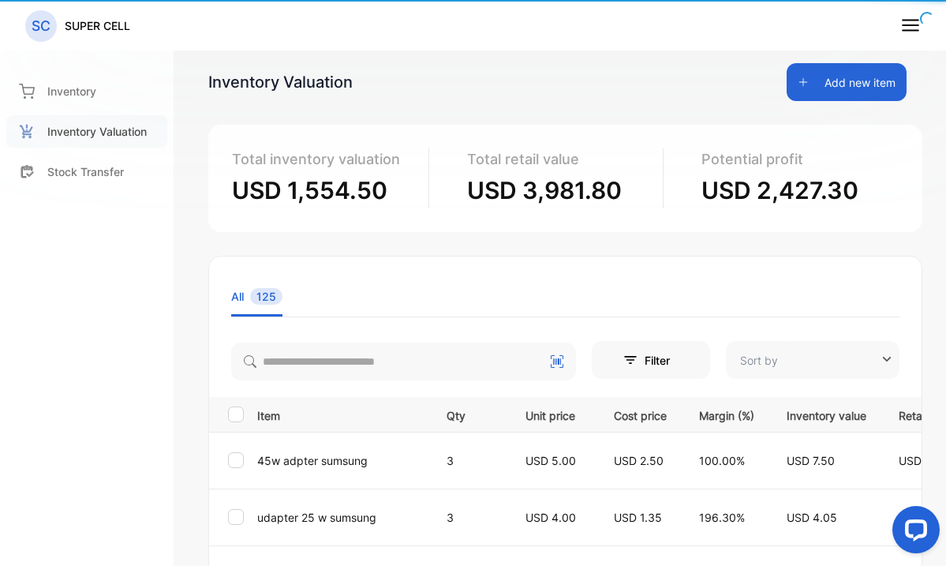
type input "**********"
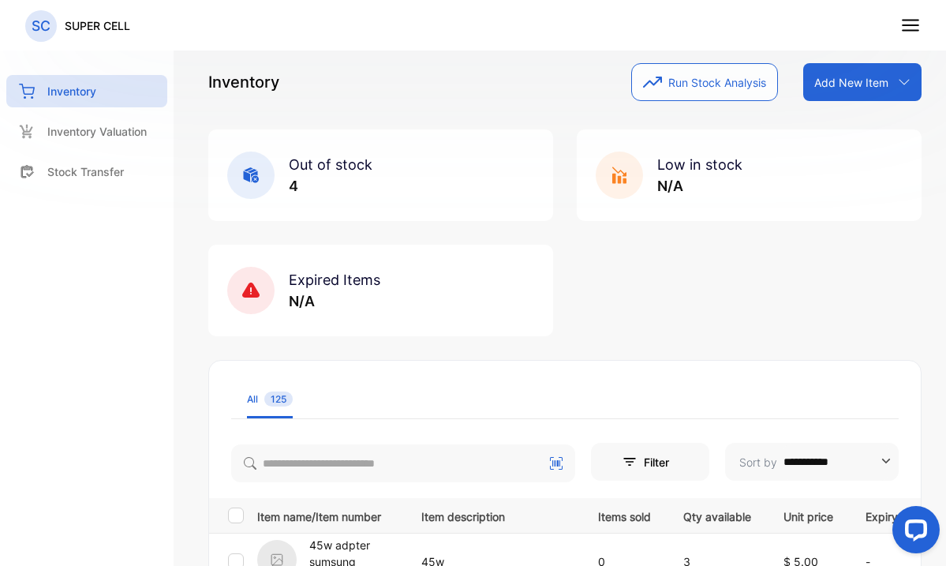
click at [917, 31] on line at bounding box center [910, 31] width 16 height 0
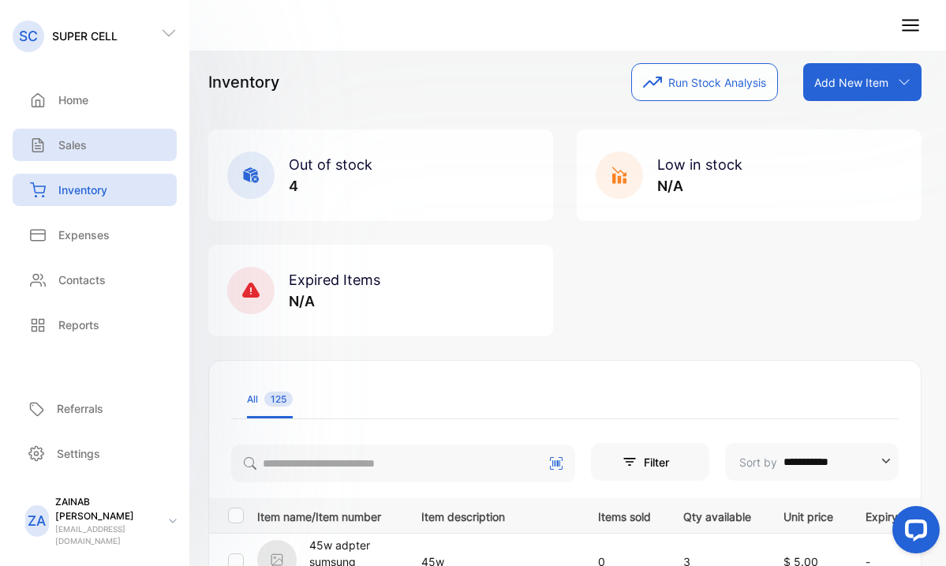
click at [72, 147] on p "Sales" at bounding box center [72, 144] width 28 height 17
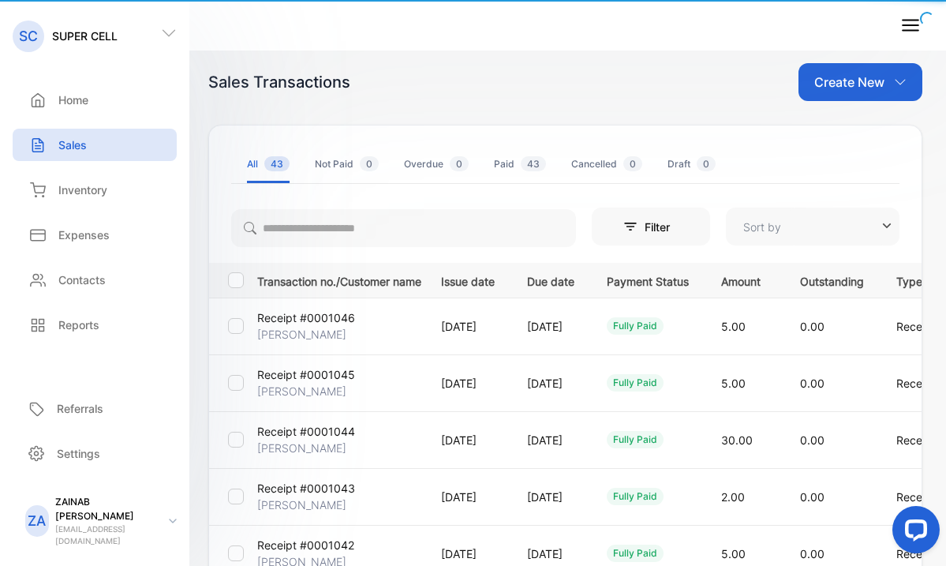
type input "**********"
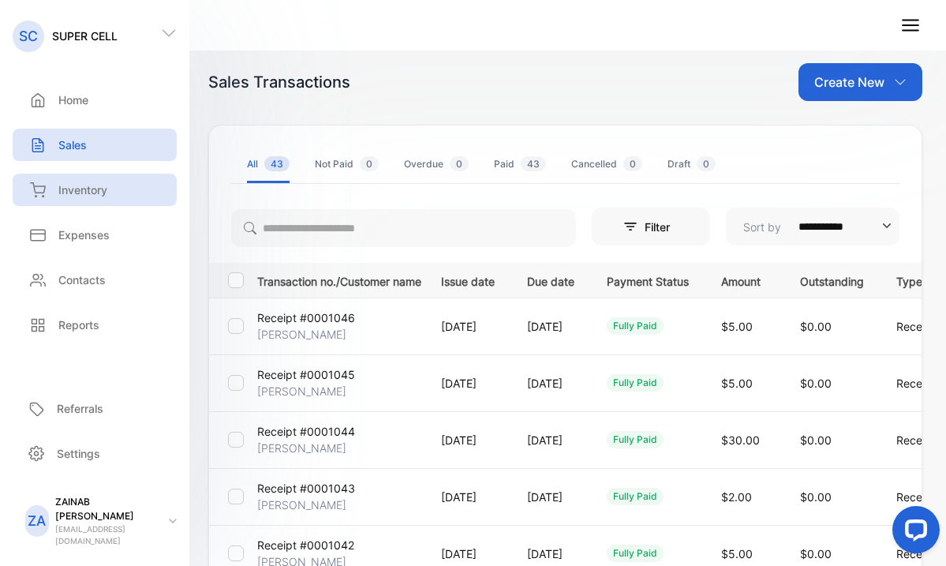
click at [62, 190] on p "Inventory" at bounding box center [82, 189] width 49 height 17
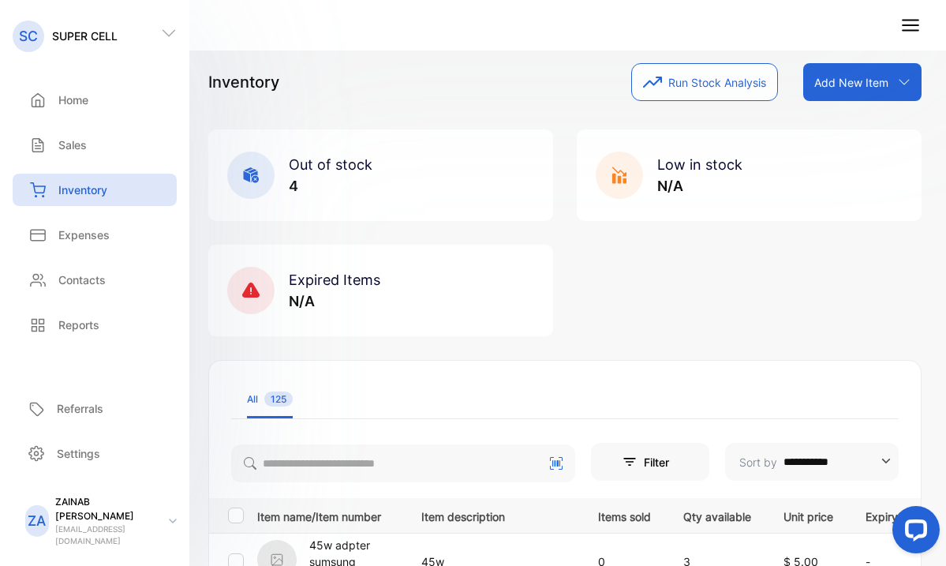
click at [913, 29] on icon at bounding box center [910, 25] width 21 height 21
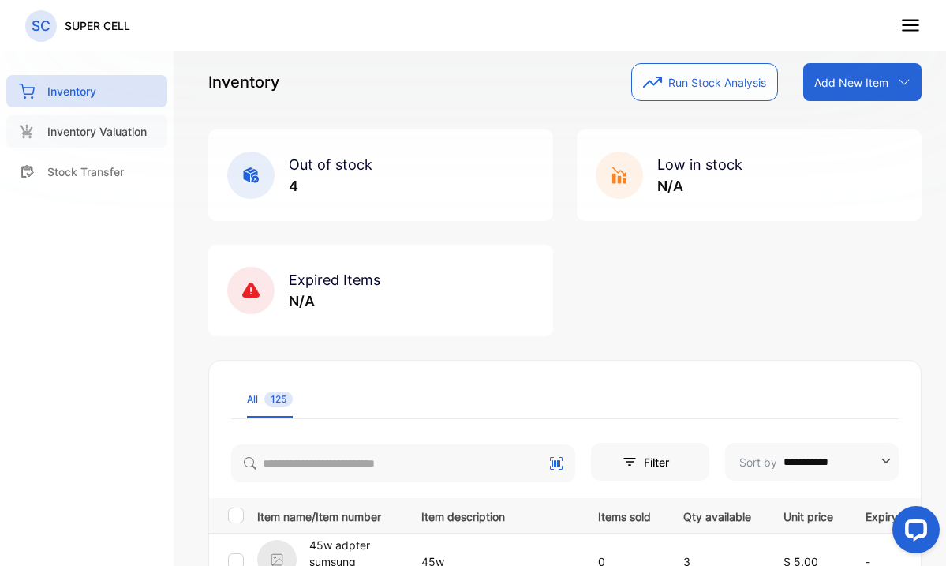
click at [101, 134] on p "Inventory Valuation" at bounding box center [96, 131] width 99 height 17
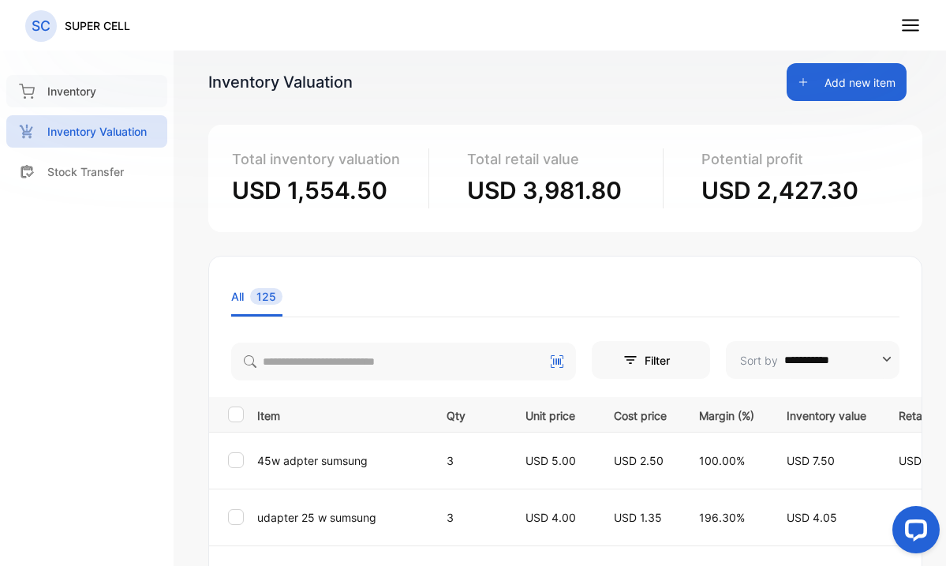
click at [28, 95] on icon at bounding box center [27, 92] width 16 height 16
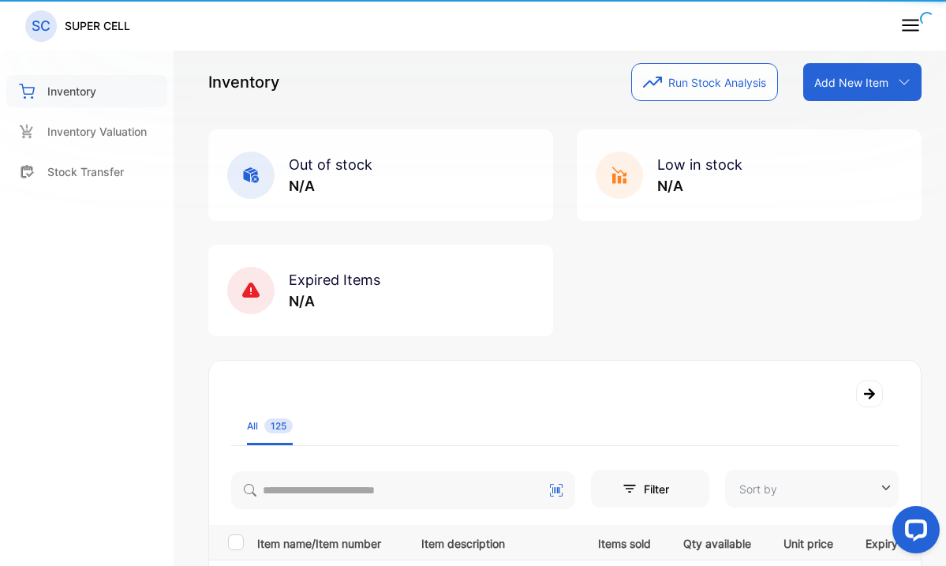
type input "**********"
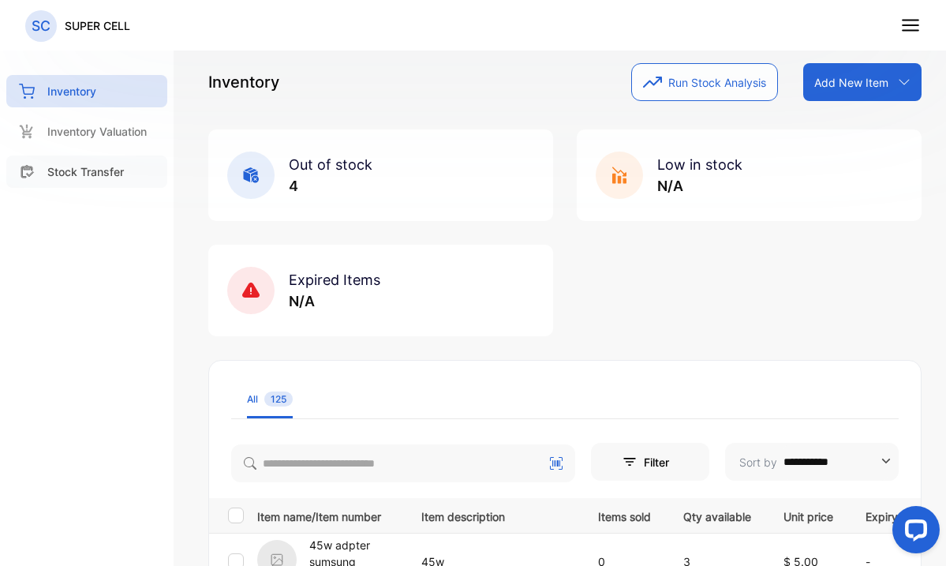
click at [105, 166] on p "Stock Transfer" at bounding box center [85, 171] width 77 height 17
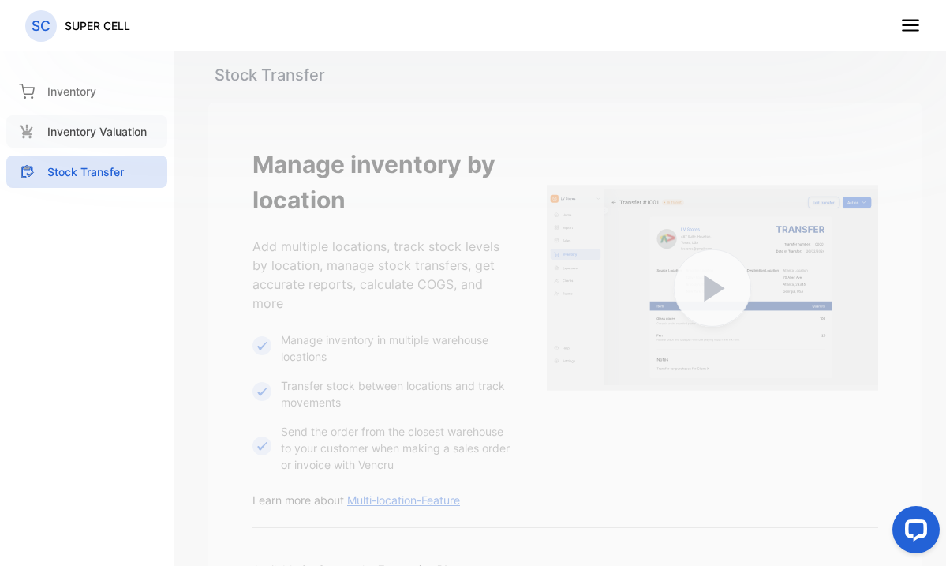
click at [108, 123] on p "Inventory Valuation" at bounding box center [96, 131] width 99 height 17
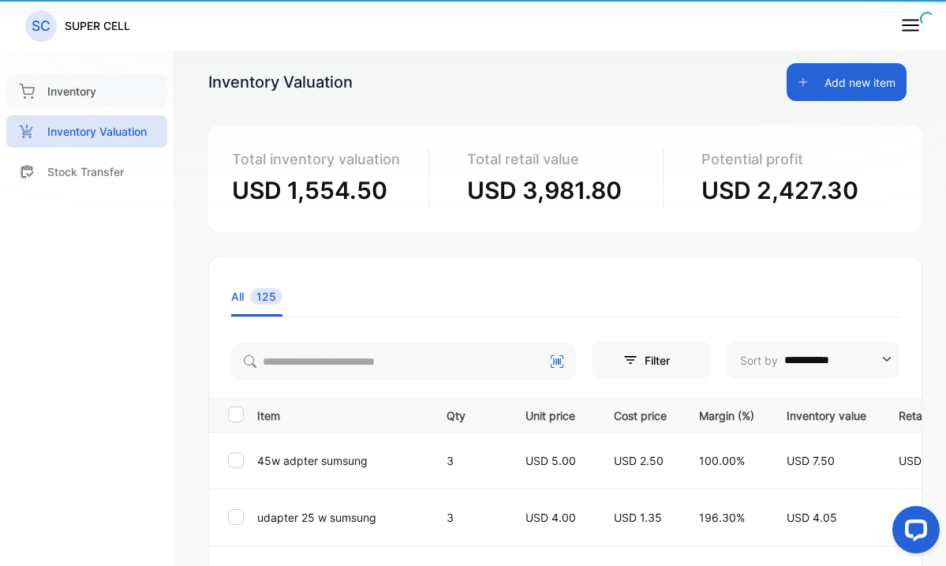
click at [65, 99] on div "Inventory" at bounding box center [86, 91] width 161 height 32
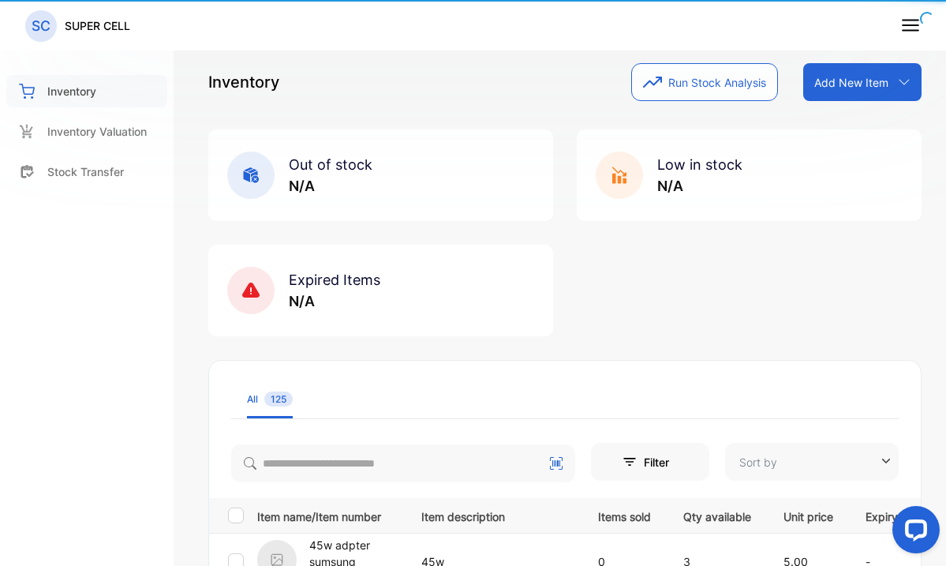
type input "**********"
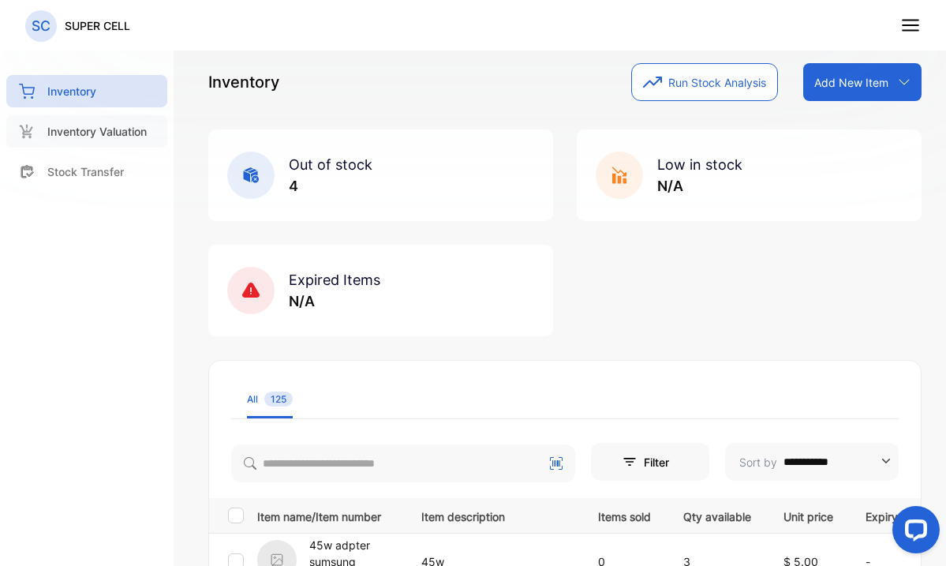
click at [74, 133] on p "Inventory Valuation" at bounding box center [96, 131] width 99 height 17
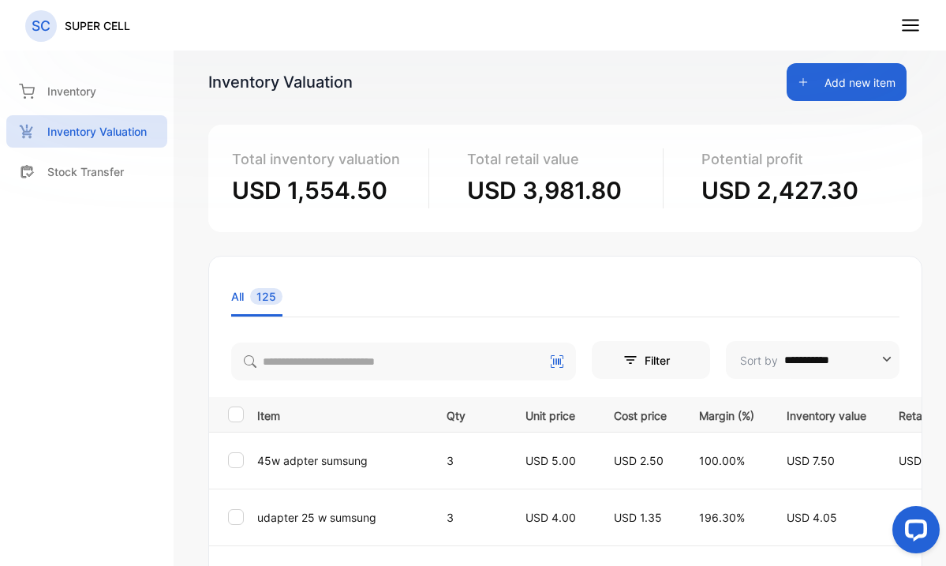
click at [909, 25] on line at bounding box center [910, 25] width 16 height 0
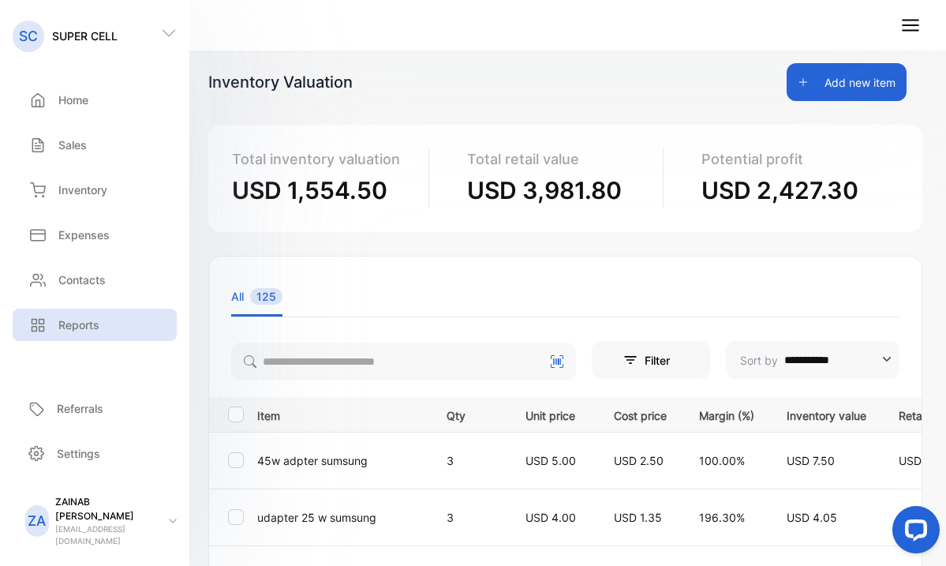
click at [79, 328] on p "Reports" at bounding box center [78, 324] width 41 height 17
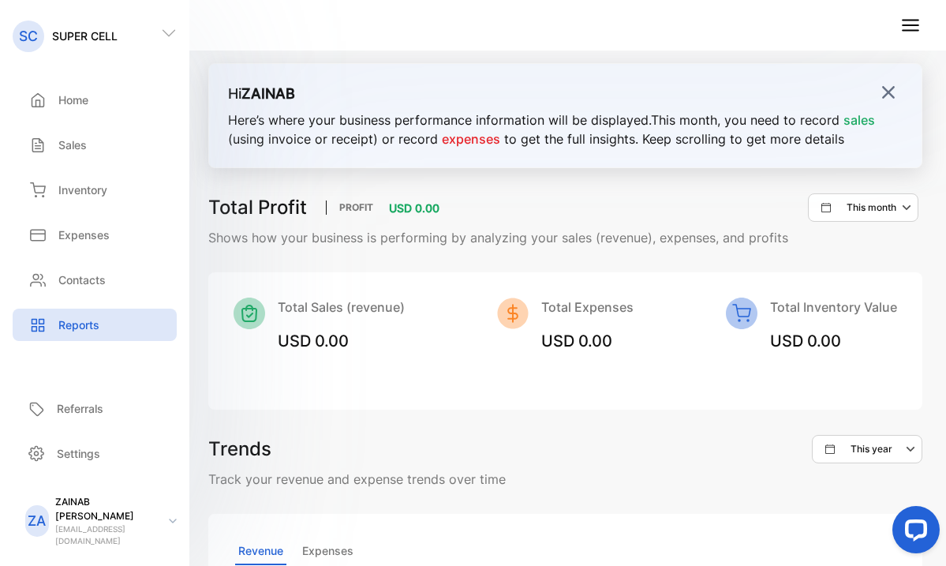
click at [880, 89] on img at bounding box center [888, 92] width 16 height 16
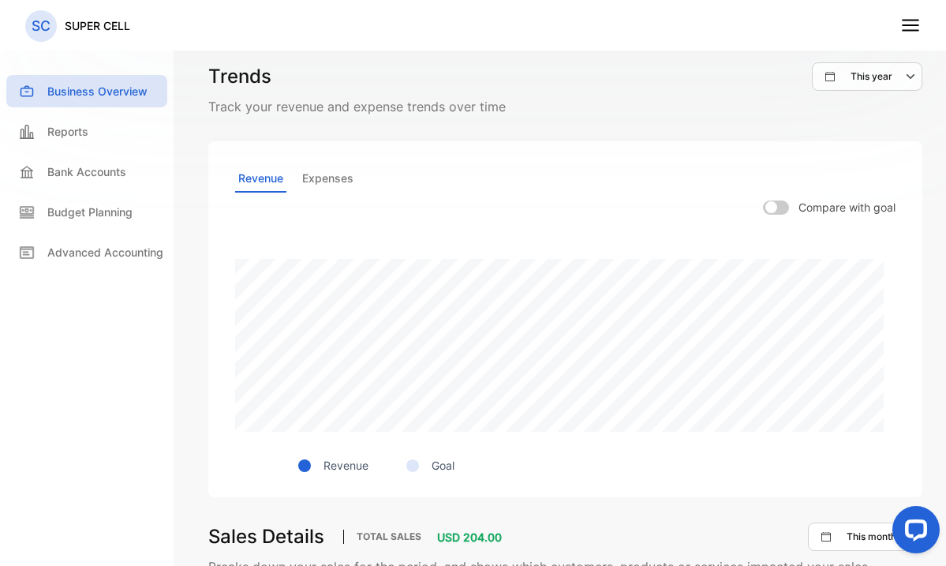
scroll to position [405, 0]
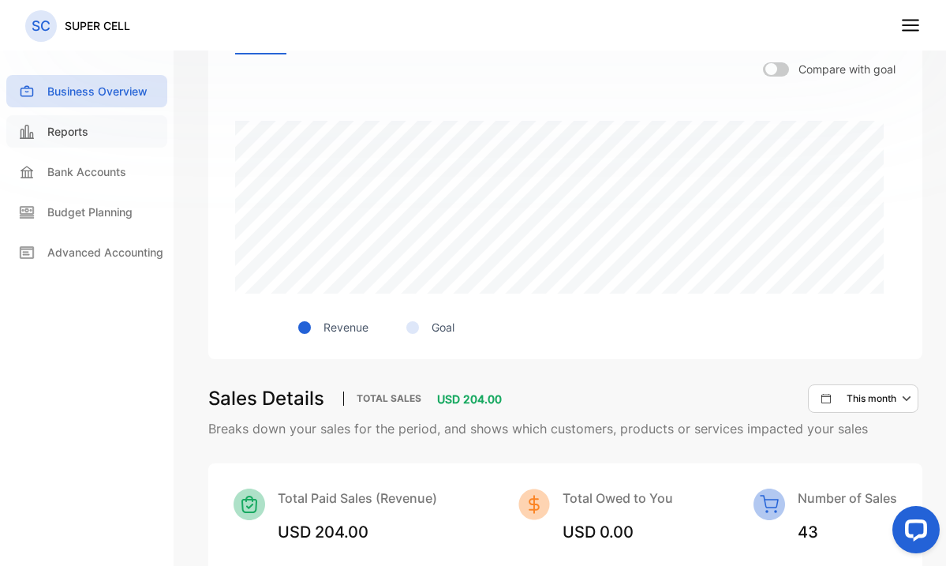
click at [70, 126] on p "Reports" at bounding box center [67, 131] width 41 height 17
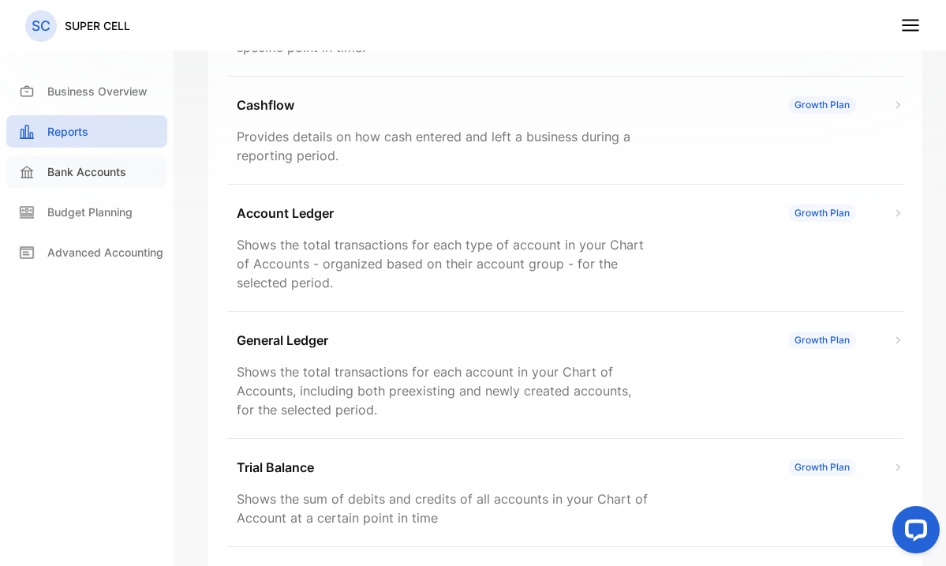
click at [78, 181] on div "Bank Accounts" at bounding box center [86, 171] width 161 height 32
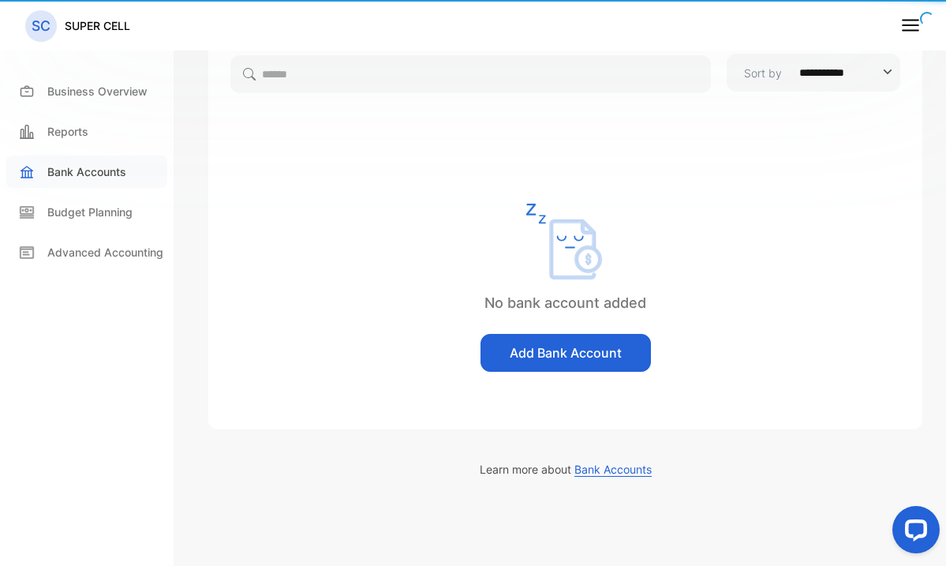
scroll to position [93, 0]
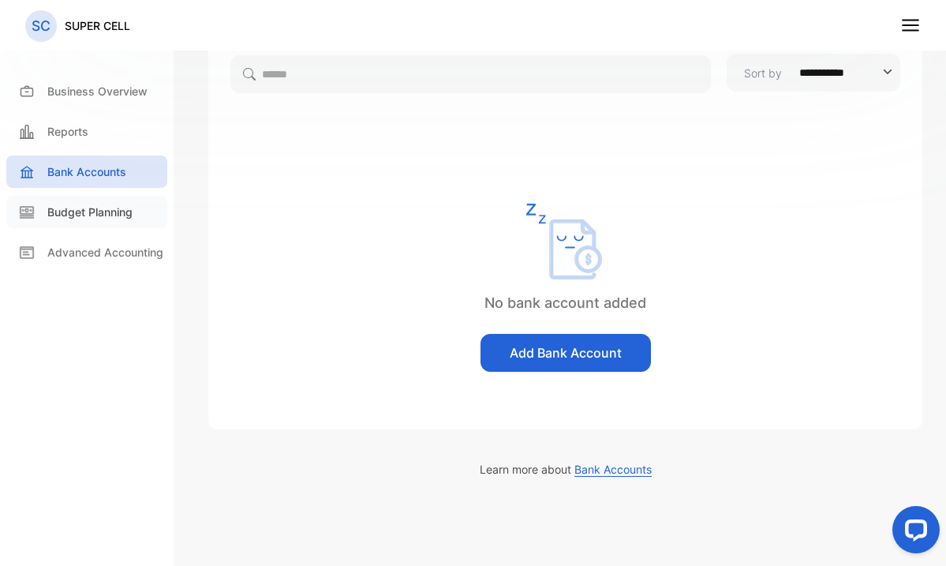
click at [77, 213] on p "Budget Planning" at bounding box center [89, 211] width 85 height 17
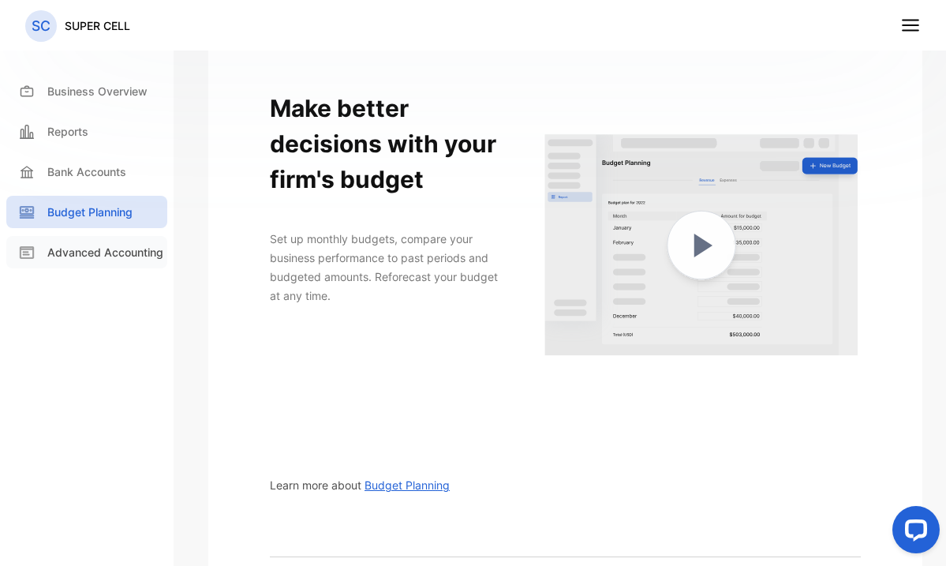
click at [99, 262] on div "Advanced Accounting" at bounding box center [86, 252] width 161 height 32
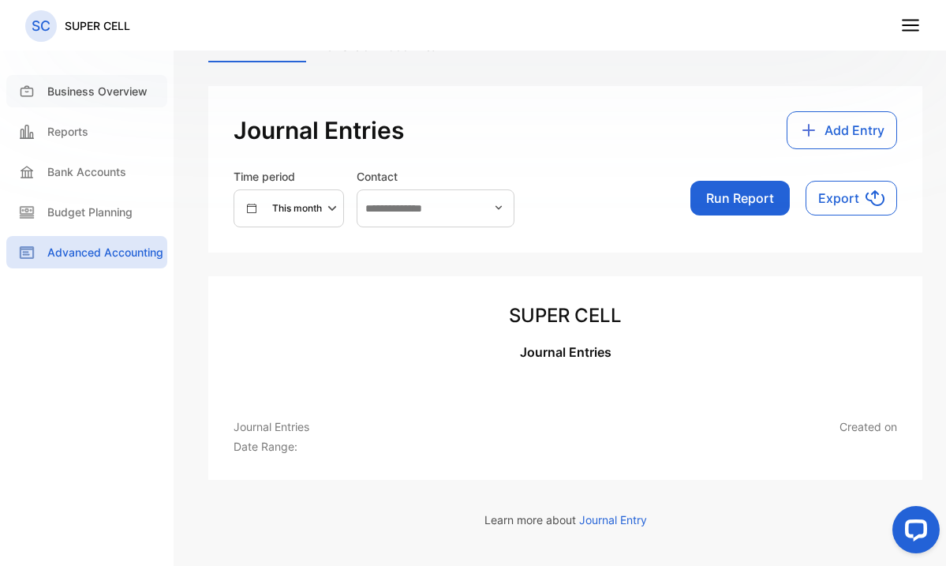
click at [106, 92] on p "Business Overview" at bounding box center [97, 91] width 100 height 17
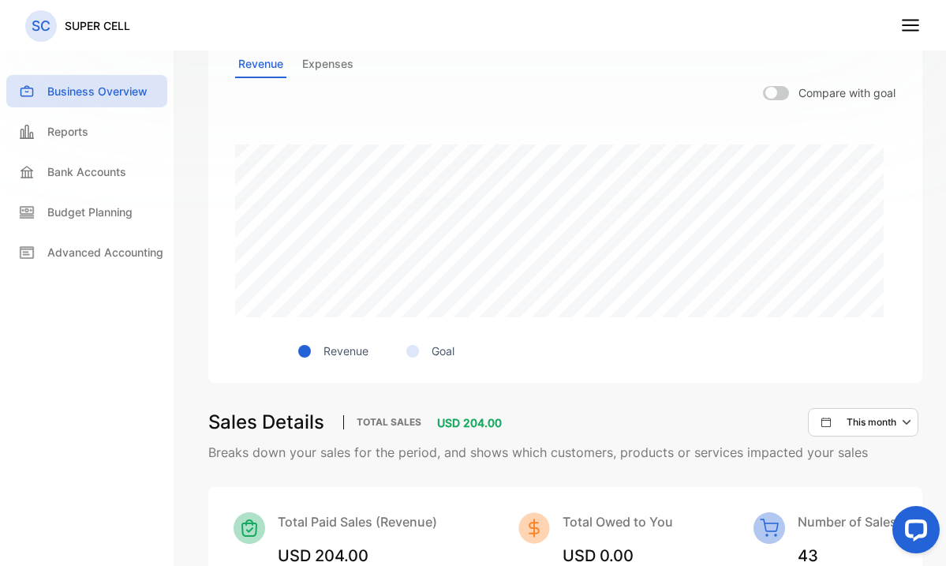
scroll to position [775, 0]
